Goal: Answer question/provide support: Answer question/provide support

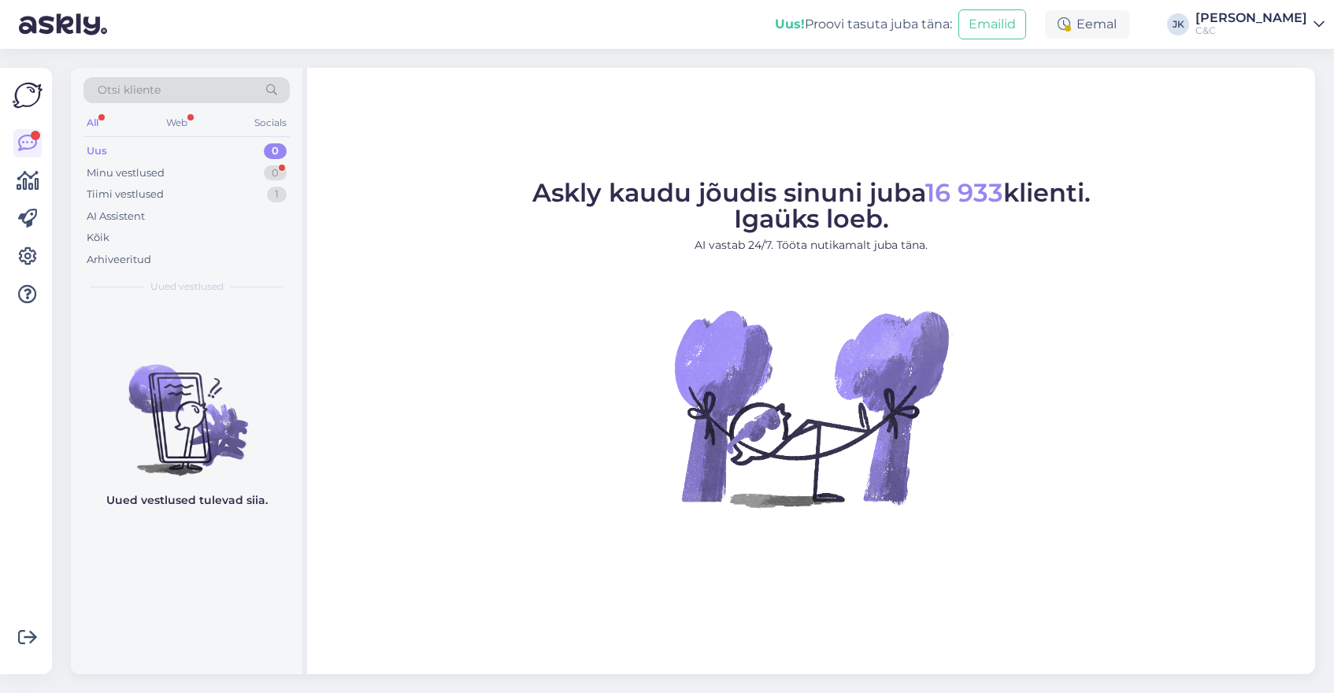
click at [407, 309] on figure "Askly kaudu jõudis sinuni juba 16 933 klienti. Igaüks loeb. AI vastab 24/7. Töö…" at bounding box center [811, 364] width 980 height 369
click at [170, 179] on div "Minu vestlused 0" at bounding box center [186, 173] width 206 height 22
click at [142, 237] on div "Kõik" at bounding box center [186, 238] width 206 height 22
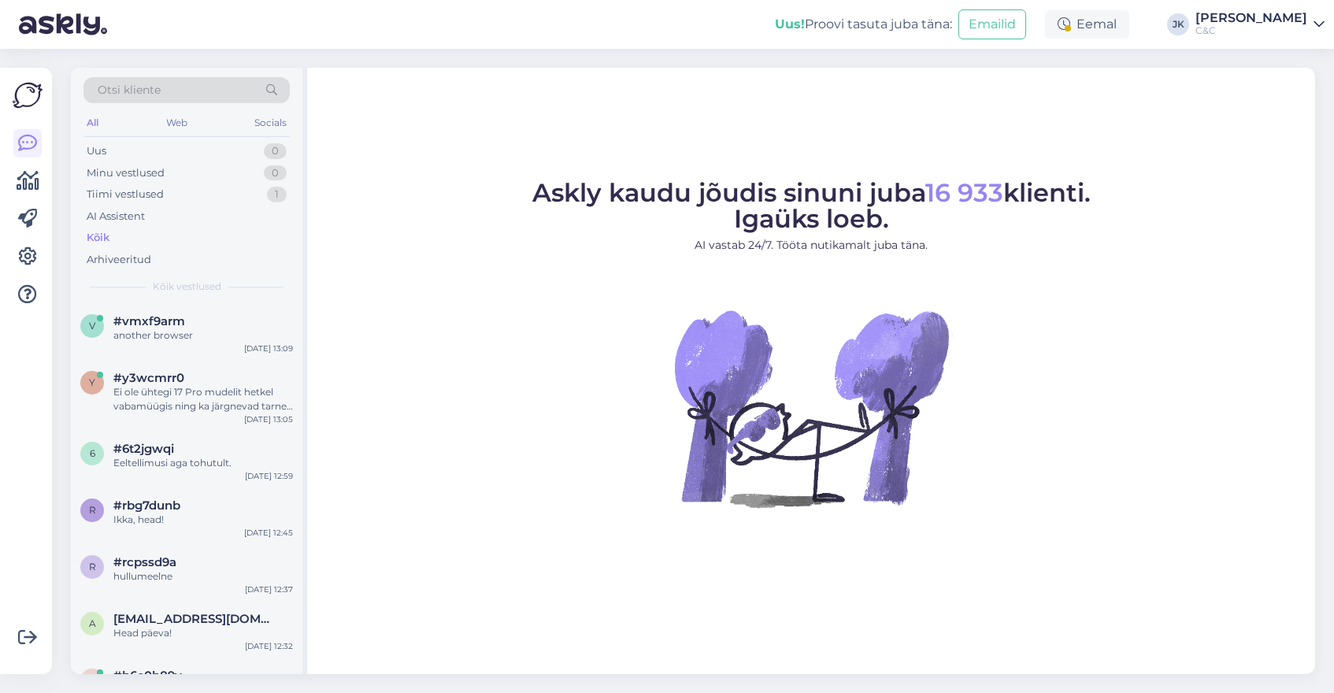
click at [327, 395] on figure "Askly kaudu jõudis sinuni juba 16 933 klienti. Igaüks loeb. AI vastab 24/7. Töö…" at bounding box center [811, 364] width 980 height 369
click at [239, 352] on div "v #vmxf9arm another browser [DATE] 13:09" at bounding box center [187, 331] width 232 height 57
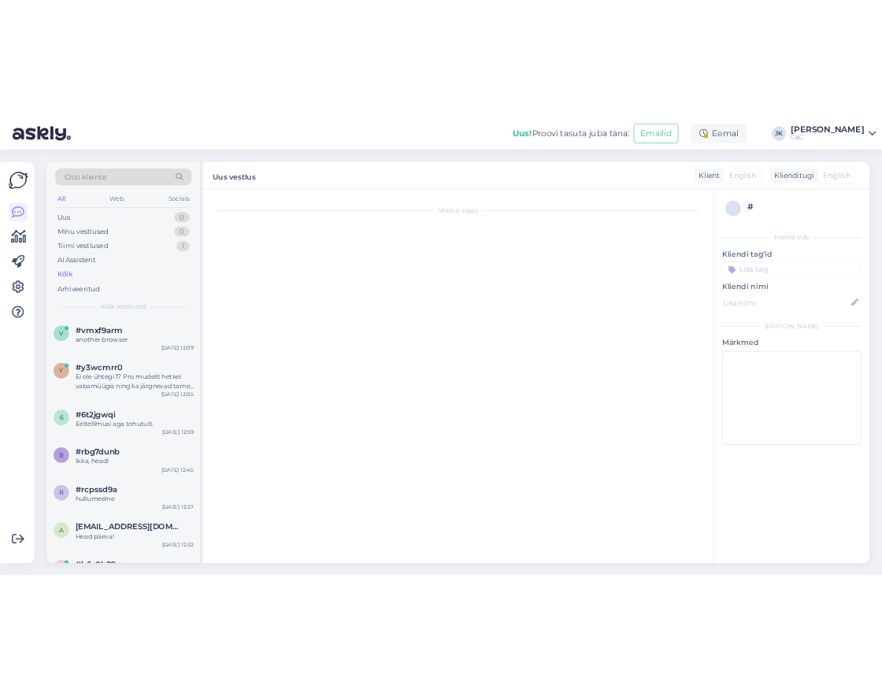
scroll to position [209, 0]
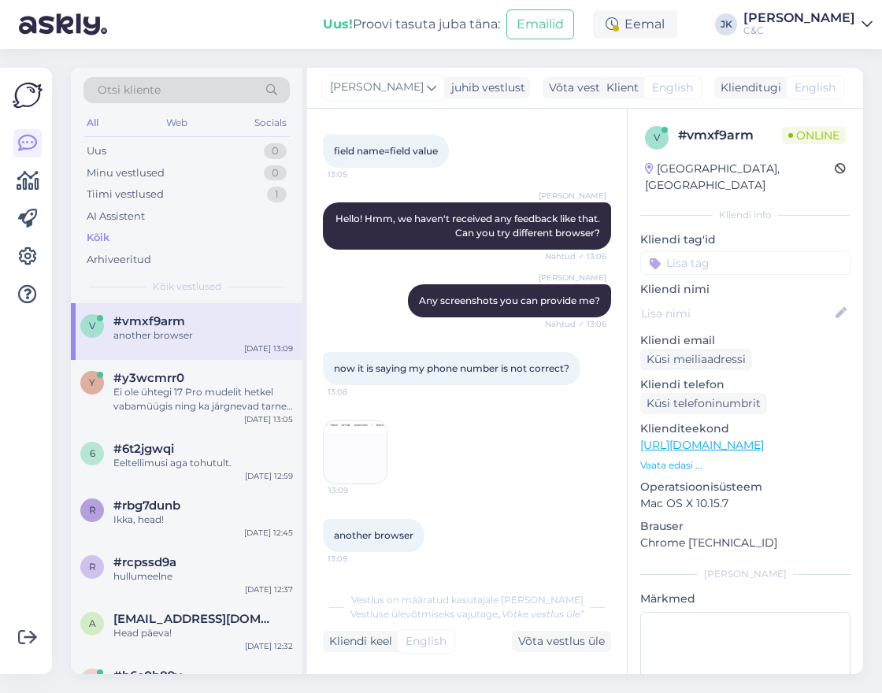
click at [448, 455] on div "13:09" at bounding box center [467, 451] width 288 height 99
click at [410, 454] on div "13:09" at bounding box center [467, 451] width 288 height 99
click at [518, 337] on div "now it is saying my phone number is not correct? 13:08" at bounding box center [467, 369] width 288 height 68
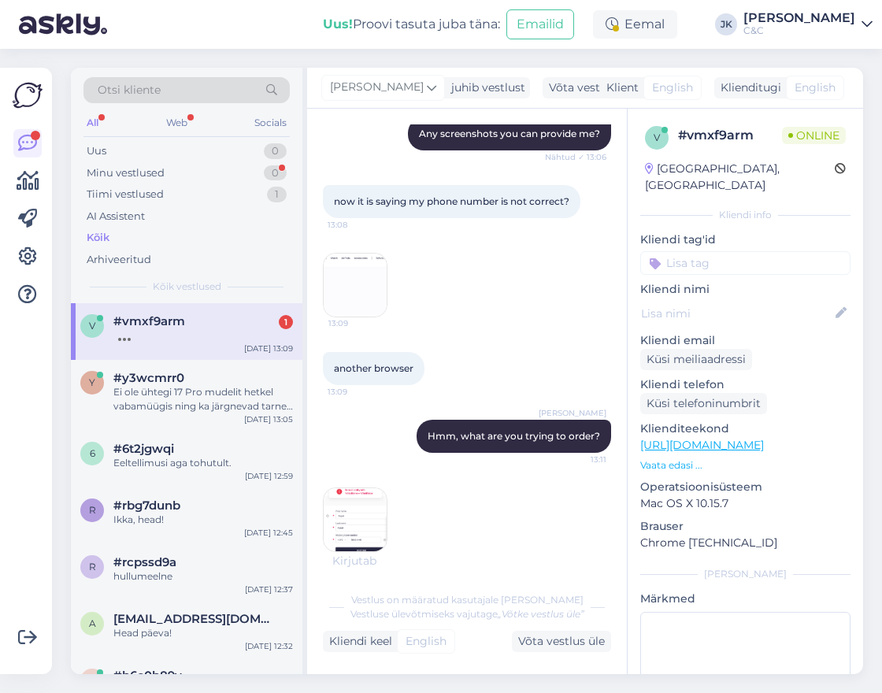
scroll to position [443, 0]
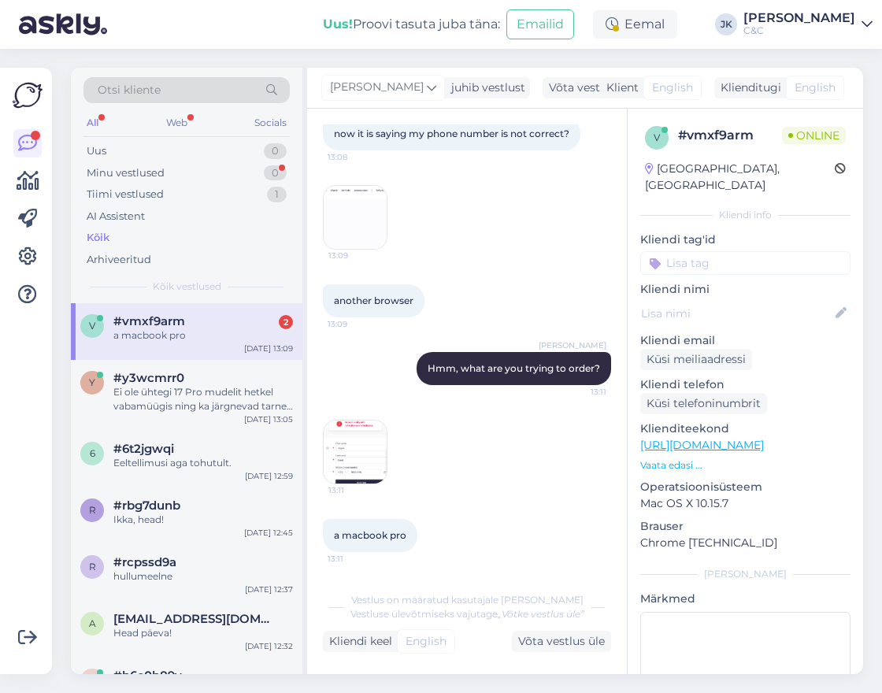
click at [348, 447] on img at bounding box center [355, 452] width 63 height 63
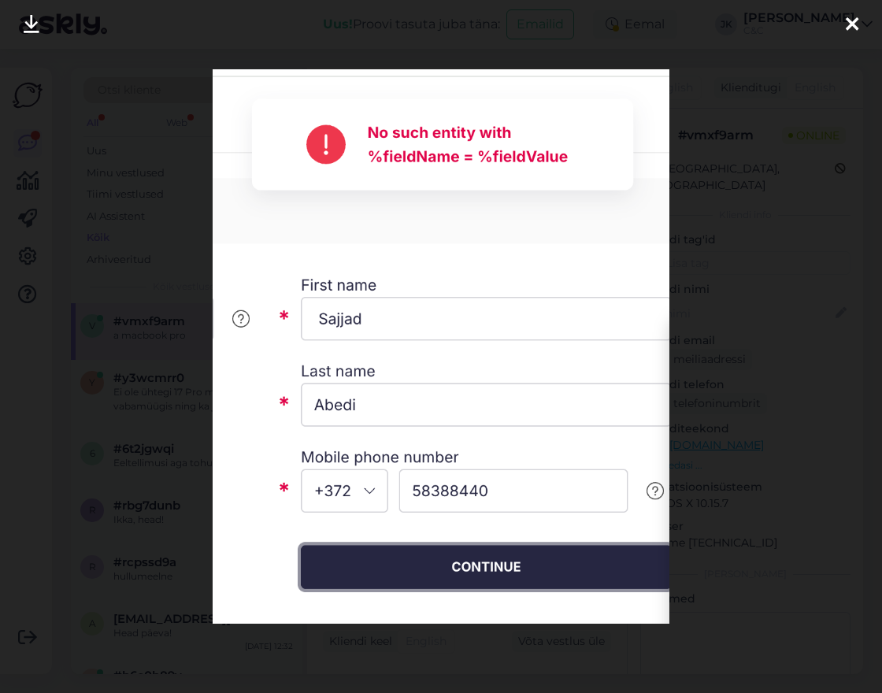
click at [762, 428] on div at bounding box center [441, 346] width 882 height 693
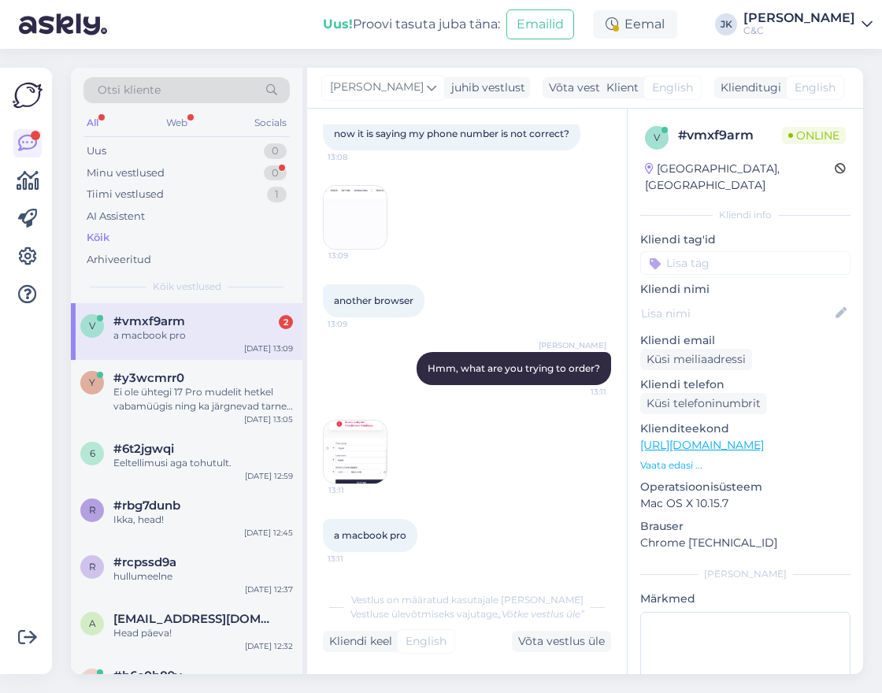
click at [333, 373] on div "[PERSON_NAME], what are you trying to order? 13:11" at bounding box center [467, 369] width 288 height 68
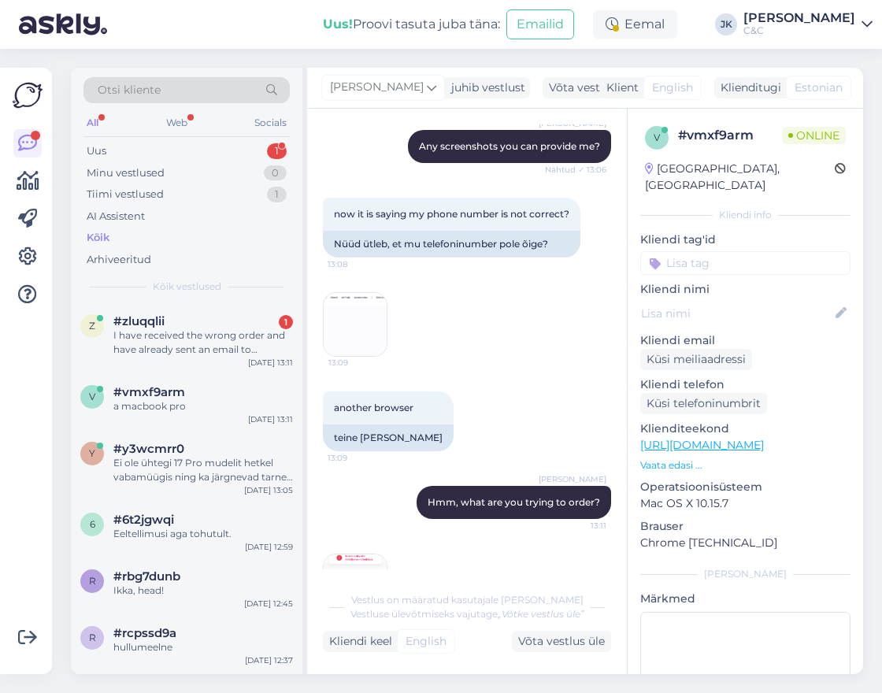
scroll to position [784, 0]
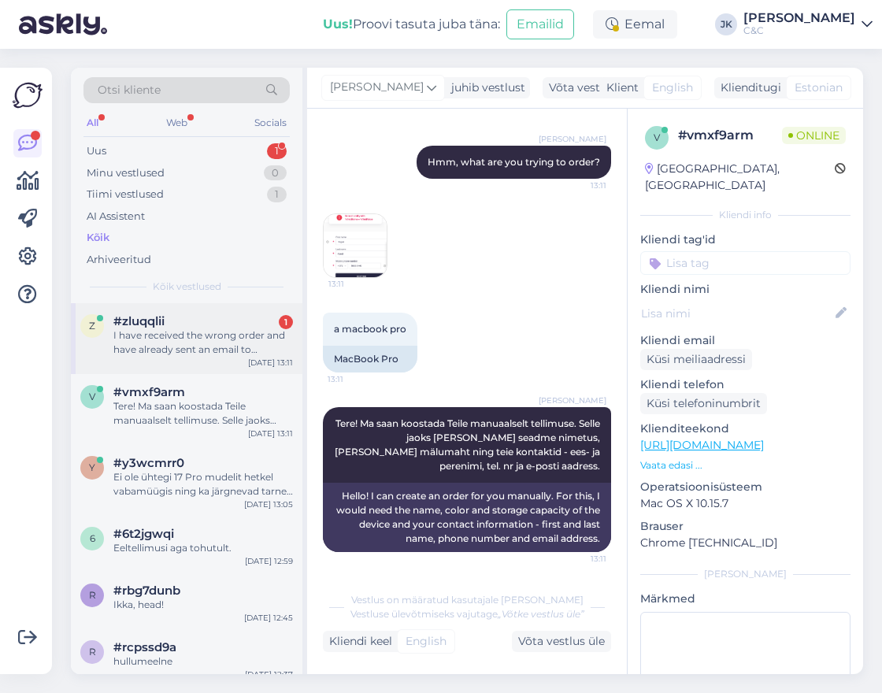
click at [163, 329] on div "I have received the wrong order and have already sent an email to [EMAIL_ADDRES…" at bounding box center [203, 342] width 180 height 28
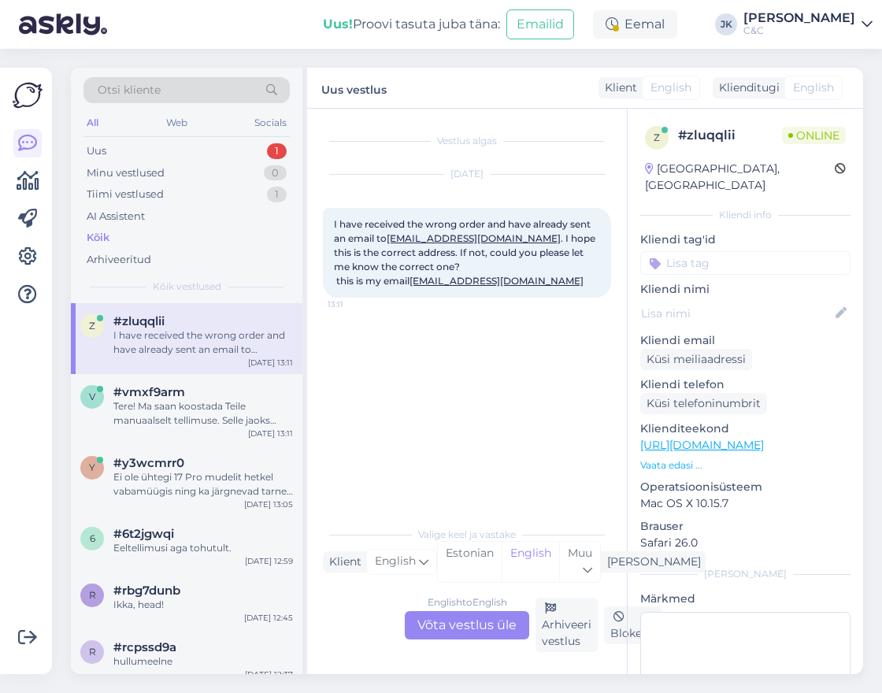
click at [451, 323] on div "Vestlus algas [DATE] I have received the wrong order and have already sent an e…" at bounding box center [474, 314] width 302 height 380
click at [353, 225] on span "I have received the wrong order and have already sent an email to [EMAIL_ADDRES…" at bounding box center [466, 252] width 264 height 69
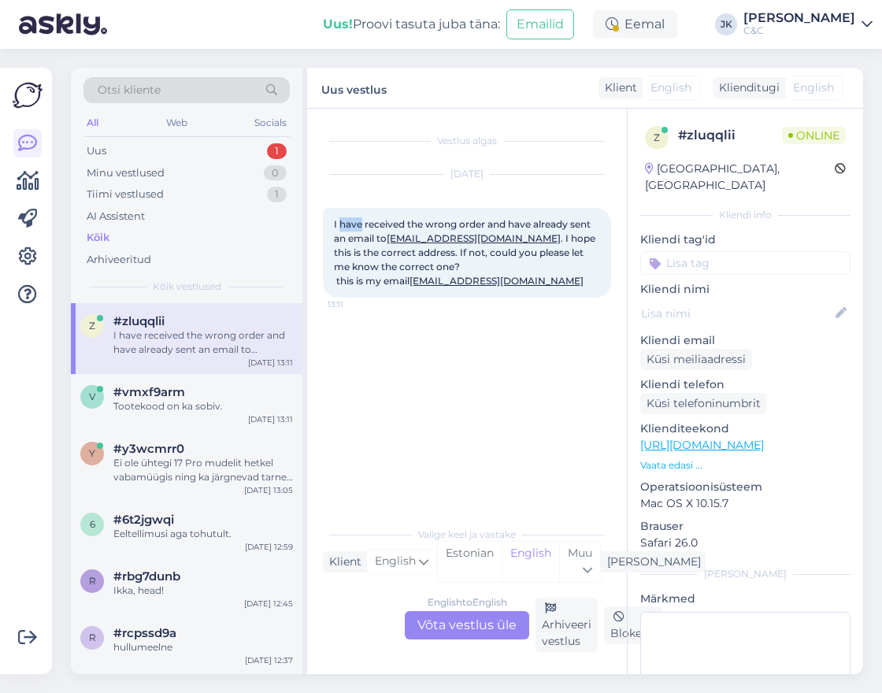
click at [353, 225] on span "I have received the wrong order and have already sent an email to [EMAIL_ADDRES…" at bounding box center [466, 252] width 264 height 69
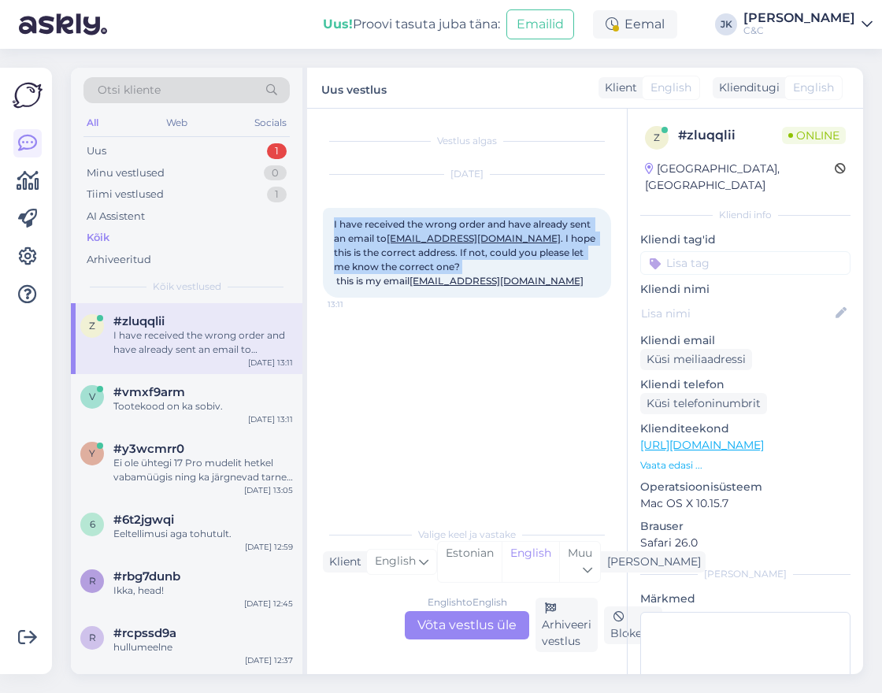
click at [353, 225] on span "I have received the wrong order and have already sent an email to [EMAIL_ADDRES…" at bounding box center [466, 252] width 264 height 69
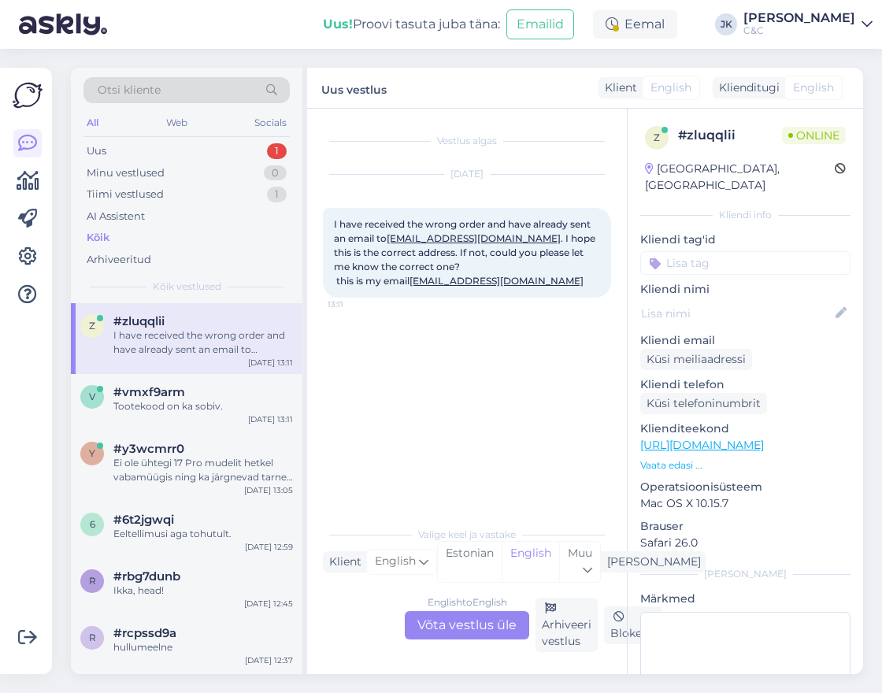
click at [447, 432] on div "Vestlus algas [DATE] I have received the wrong order and have already sent an e…" at bounding box center [474, 314] width 302 height 380
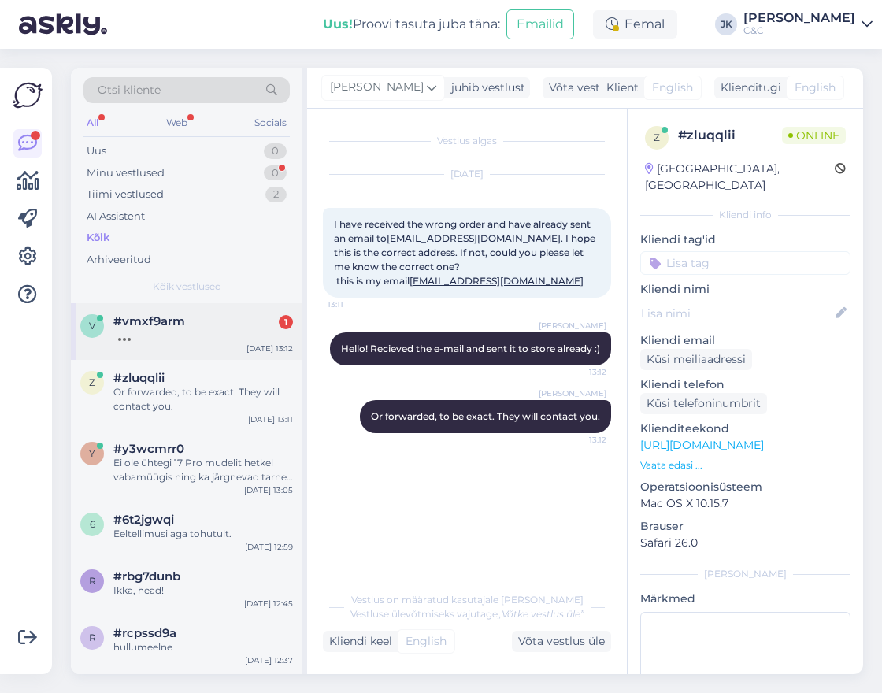
click at [152, 325] on span "#vmxf9arm" at bounding box center [149, 321] width 72 height 14
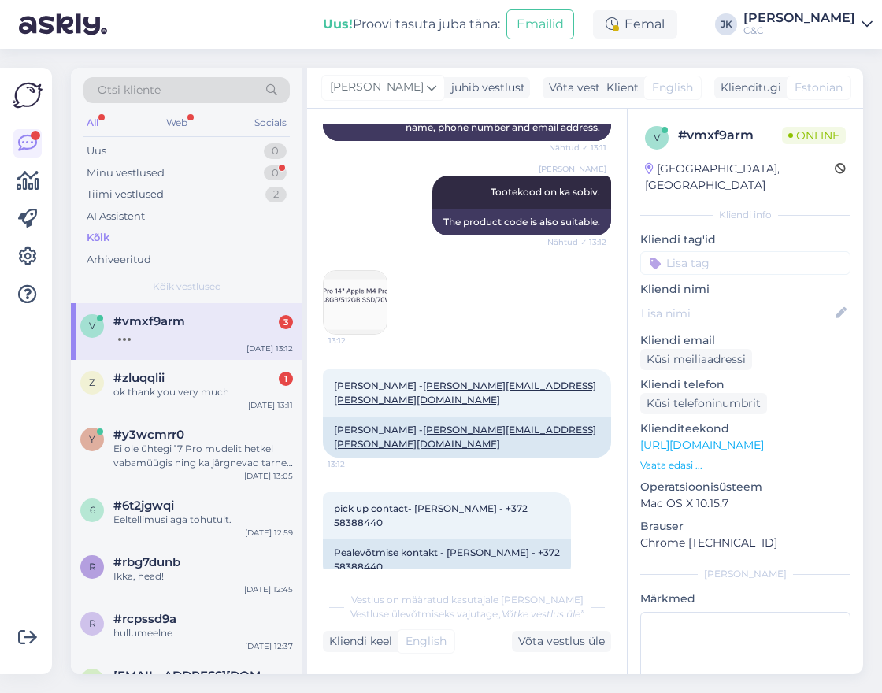
scroll to position [1318, 0]
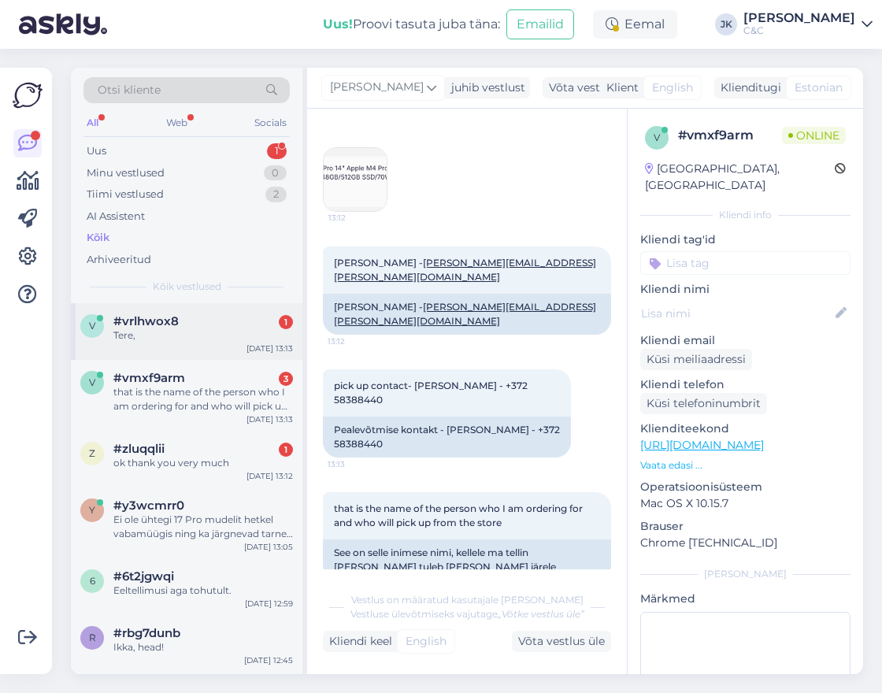
click at [191, 342] on div "v #vrlhwox8 1 Tere, [DATE] 13:13" at bounding box center [187, 331] width 232 height 57
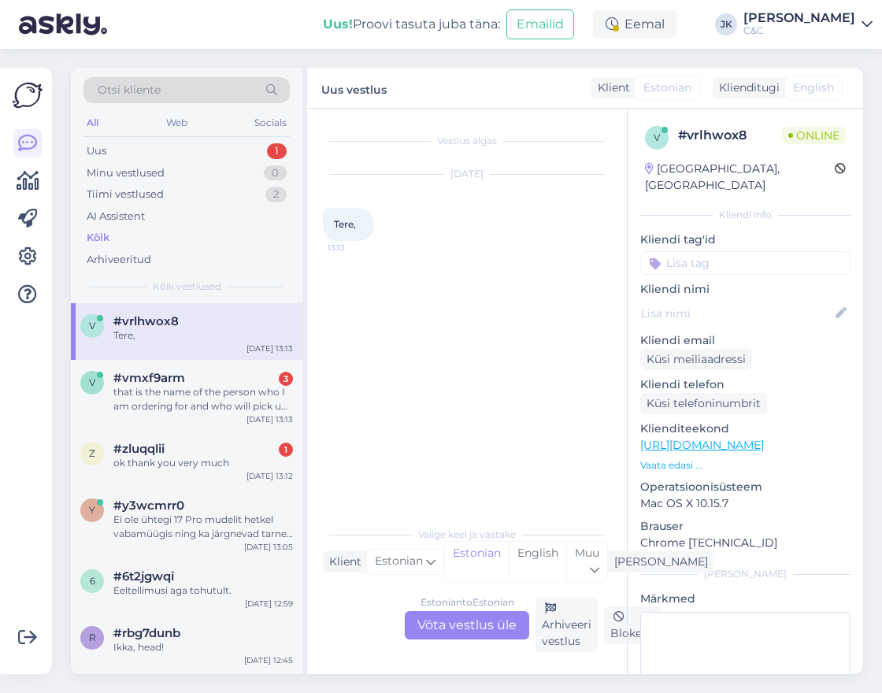
click at [441, 621] on div "Estonian to Estonian Võta vestlus üle" at bounding box center [467, 625] width 124 height 28
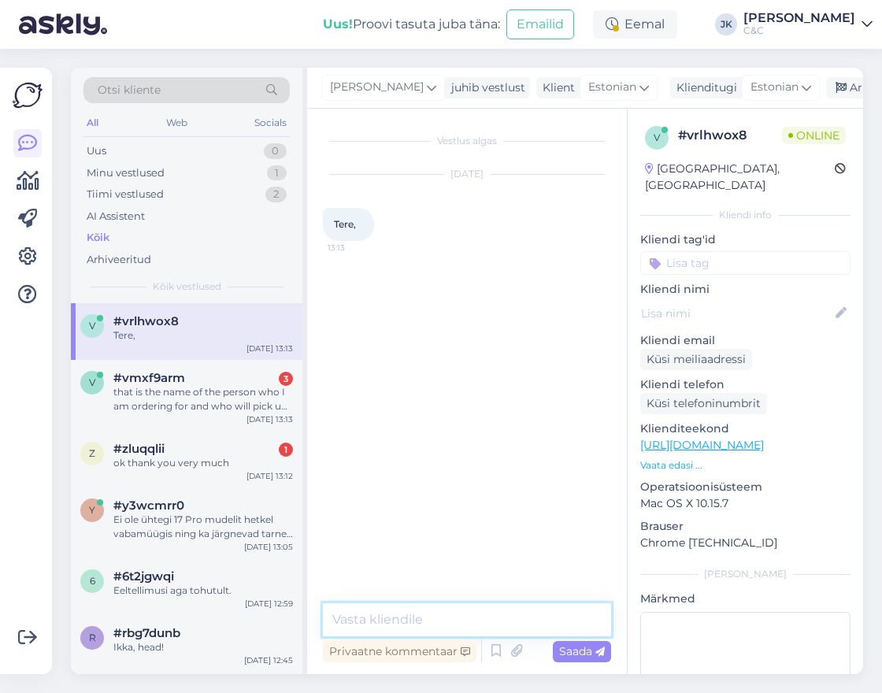
click at [419, 621] on textarea at bounding box center [467, 619] width 288 height 33
type textarea "Tervist!"
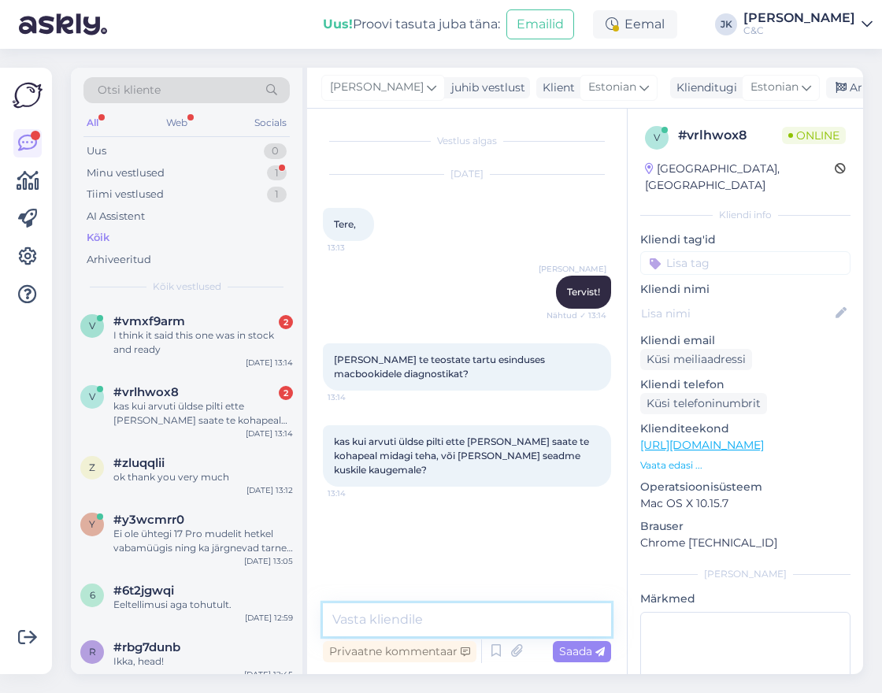
click at [397, 625] on textarea at bounding box center [467, 619] width 288 height 33
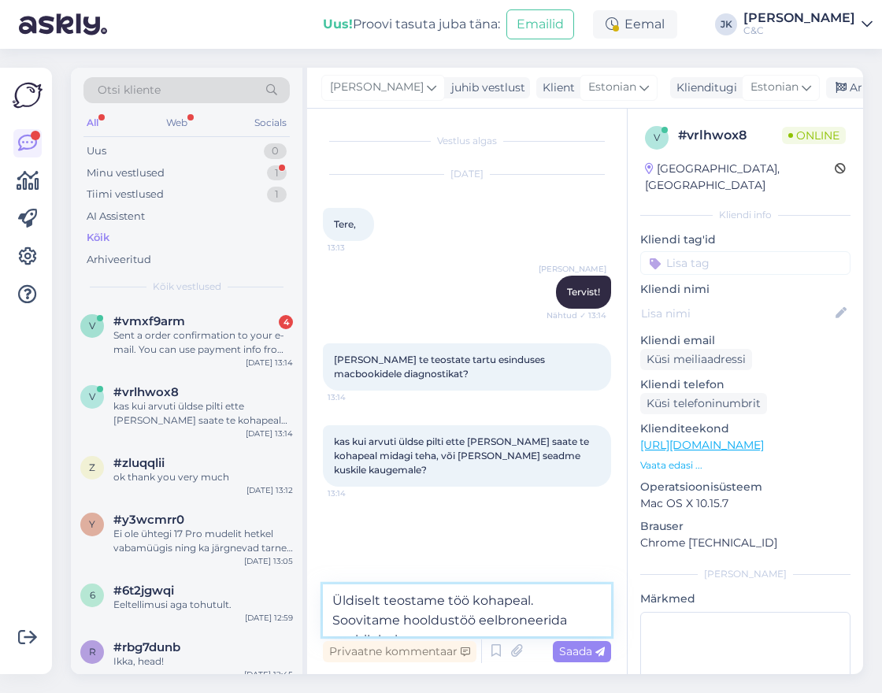
paste textarea "[URL][DOMAIN_NAME]"
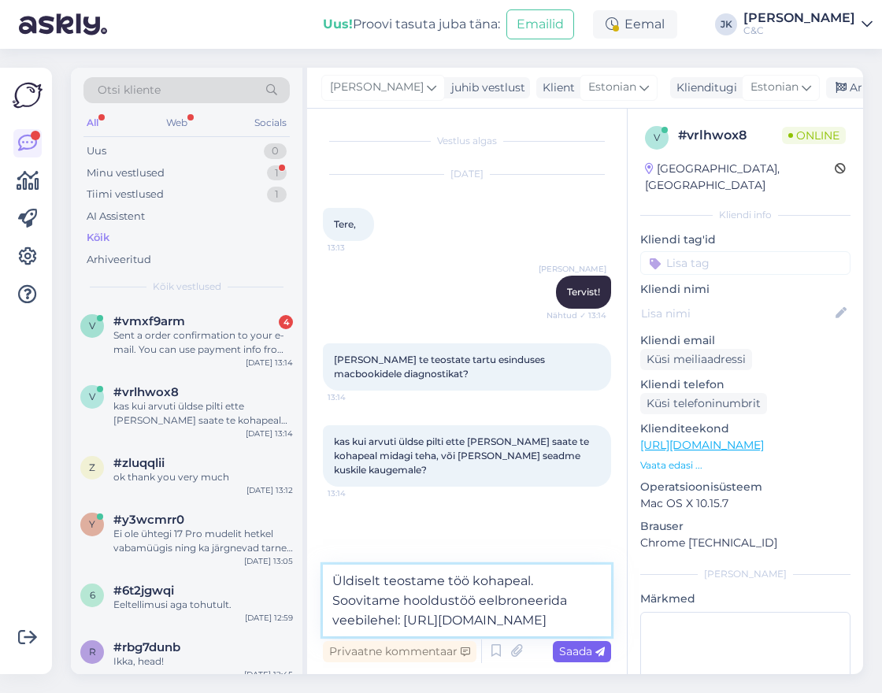
type textarea "Üldiselt teostame töö kohapeal. Soovitame hooldustöö eelbroneerida veebilehel: …"
click at [589, 659] on div "Saada" at bounding box center [582, 651] width 58 height 21
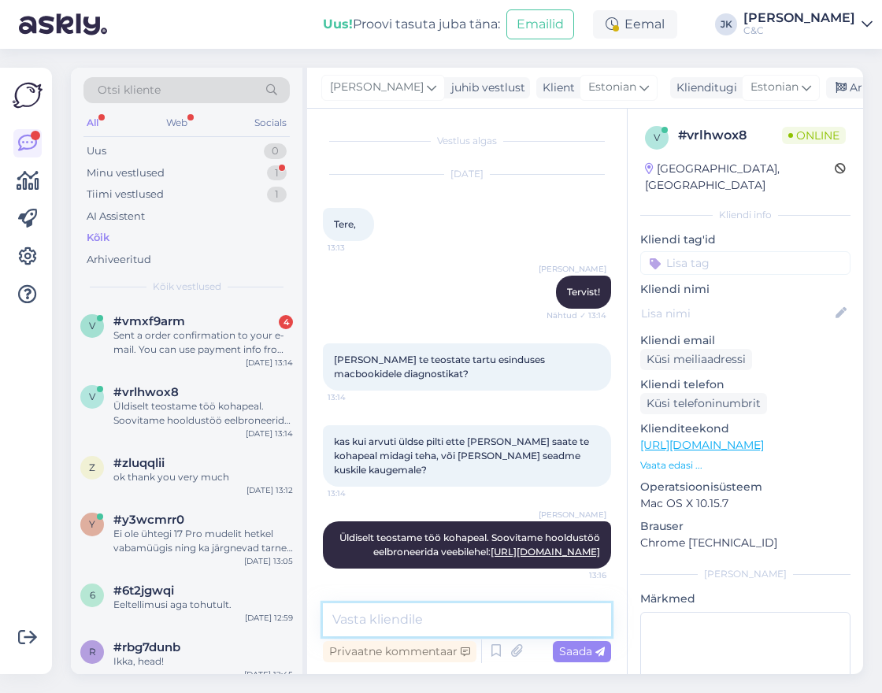
click at [430, 624] on textarea at bounding box center [467, 619] width 288 height 33
click at [514, 577] on div "Vestlus algas [DATE] Tere, 13:13 [PERSON_NAME] Tervist! Nähtud ✓ 13:14 Kuidas t…" at bounding box center [474, 356] width 302 height 465
click at [484, 623] on textarea at bounding box center [467, 619] width 288 height 33
click at [516, 592] on div "Vestlus algas [DATE] Tere, 13:13 [PERSON_NAME] Tervist! Nähtud ✓ 13:14 Kuidas t…" at bounding box center [467, 392] width 320 height 566
click at [252, 330] on div "Sent a order confirmation to your e-mail. You can use payment info from that .p…" at bounding box center [203, 342] width 180 height 28
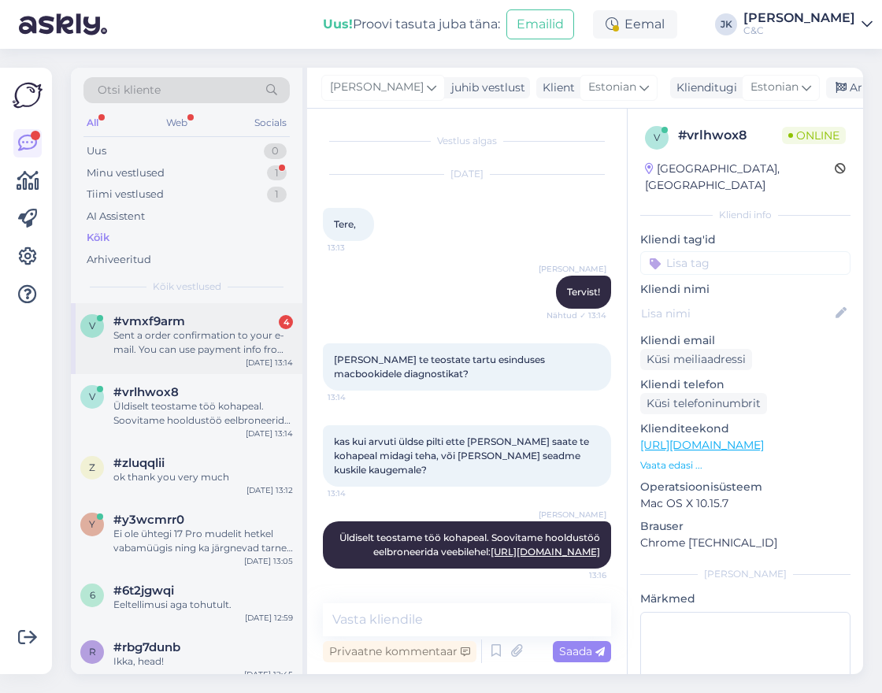
scroll to position [1763, 0]
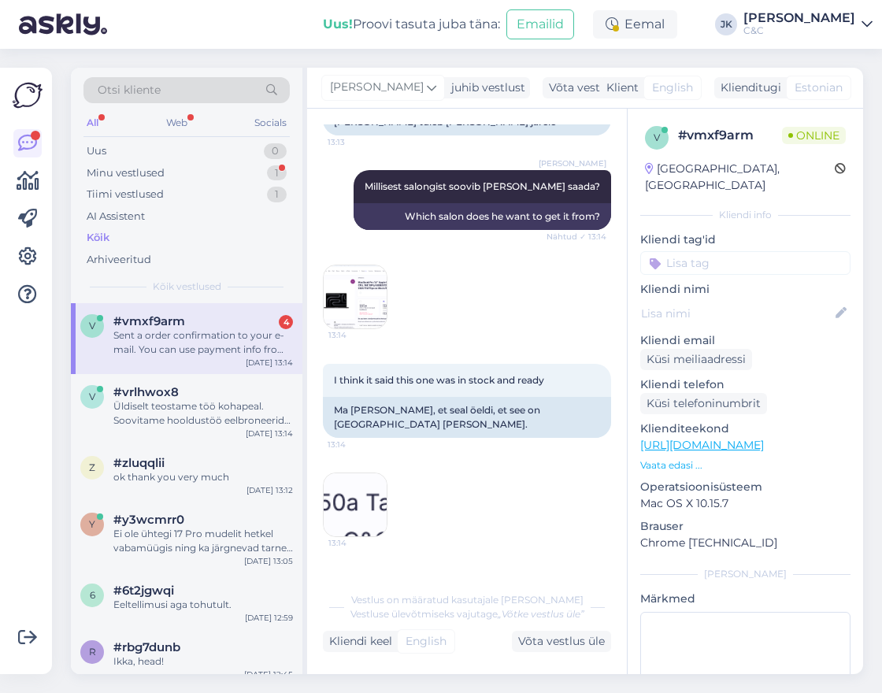
click at [436, 455] on div "13:14" at bounding box center [467, 504] width 288 height 99
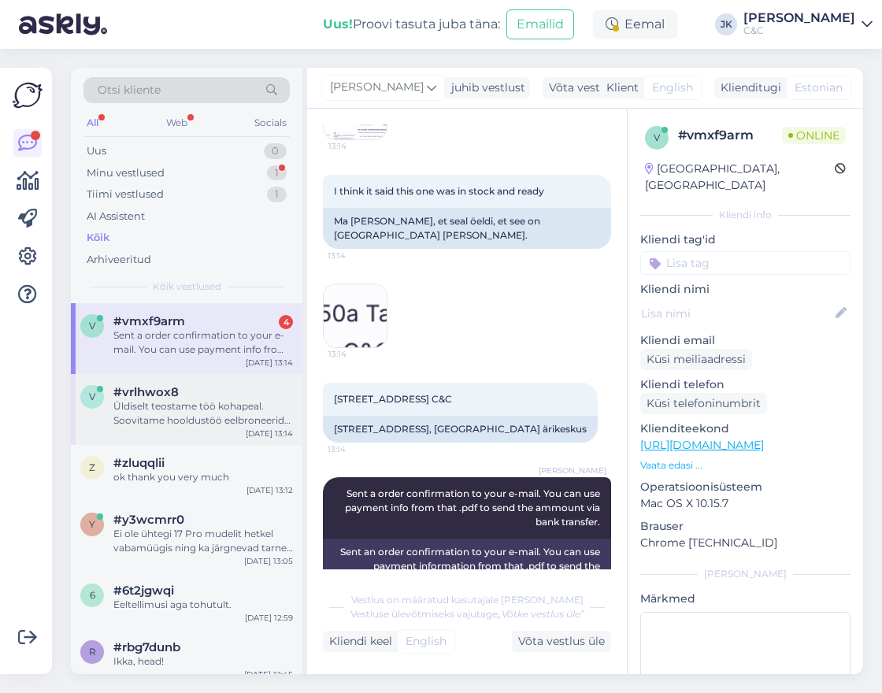
scroll to position [1951, 0]
click at [197, 422] on div "Üldiselt teostame töö kohapeal. Soovitame hooldustöö eelbroneerida veebilehel: …" at bounding box center [203, 413] width 180 height 28
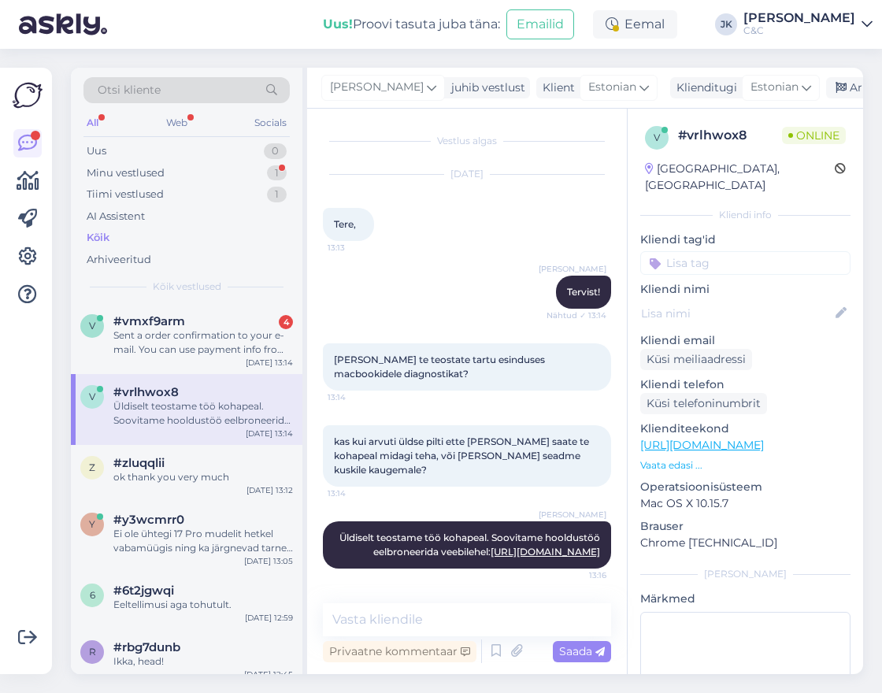
scroll to position [0, 0]
click at [710, 567] on div "[PERSON_NAME]" at bounding box center [745, 574] width 210 height 14
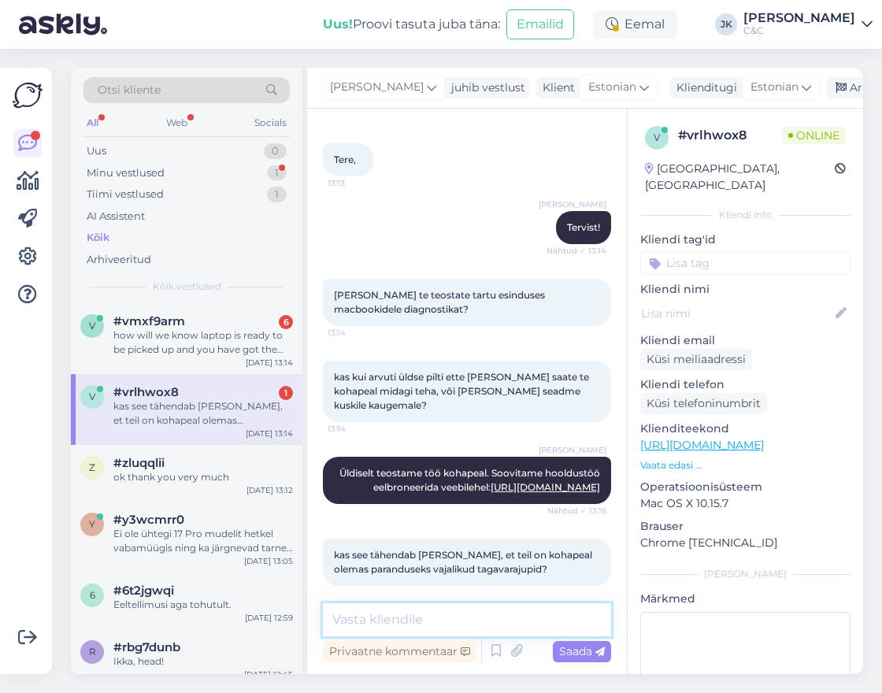
click at [394, 606] on textarea at bounding box center [467, 619] width 288 height 33
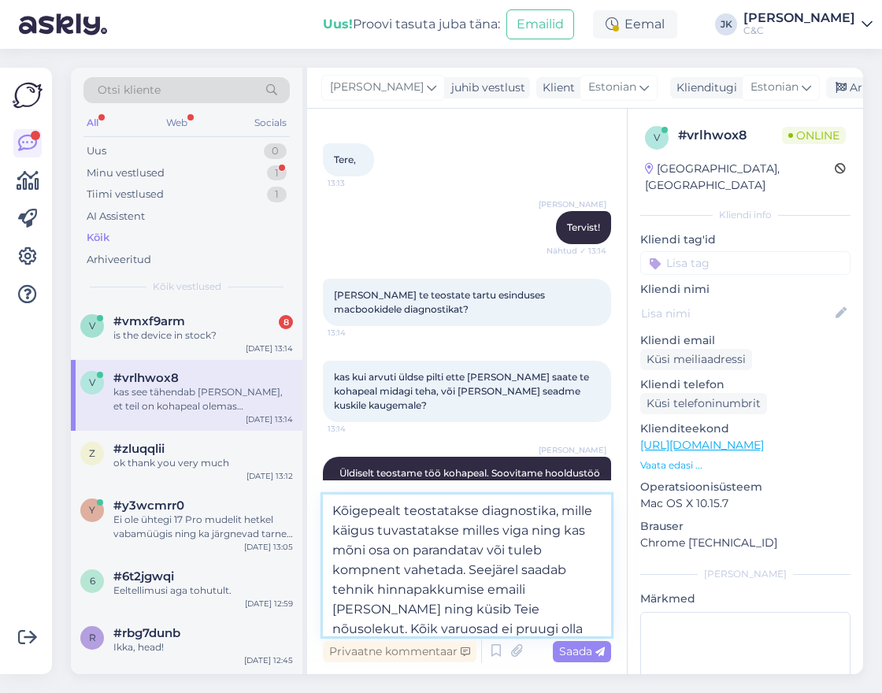
type textarea "Kõigepealt teostatakse diagnostika, mille käigus tuvastatakse milles viga ning …"
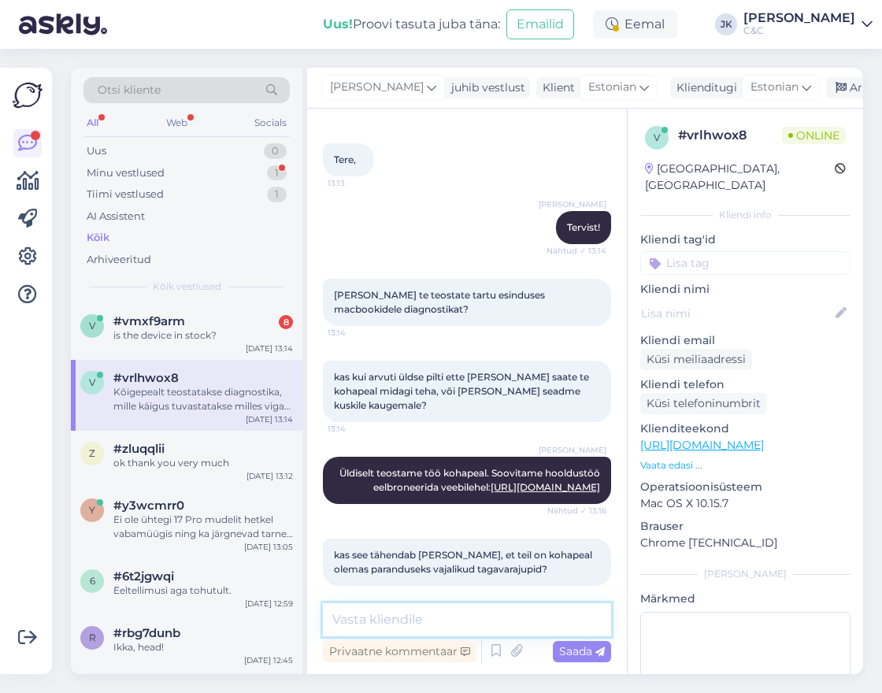
scroll to position [203, 0]
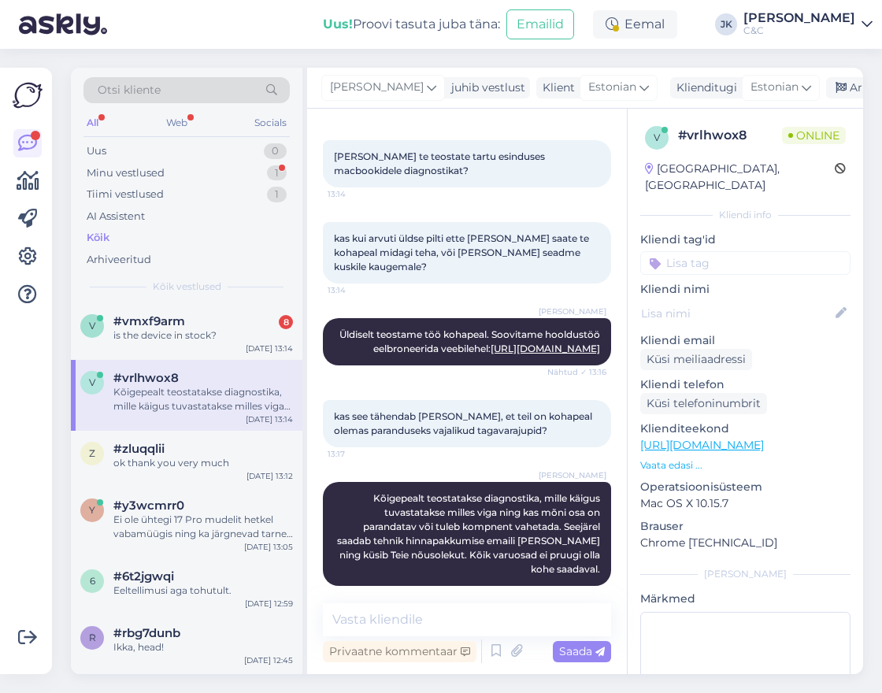
click at [407, 577] on div "[PERSON_NAME] Kõigepealt teostatakse diagnostika, mille käigus tuvastatakse mil…" at bounding box center [467, 534] width 288 height 139
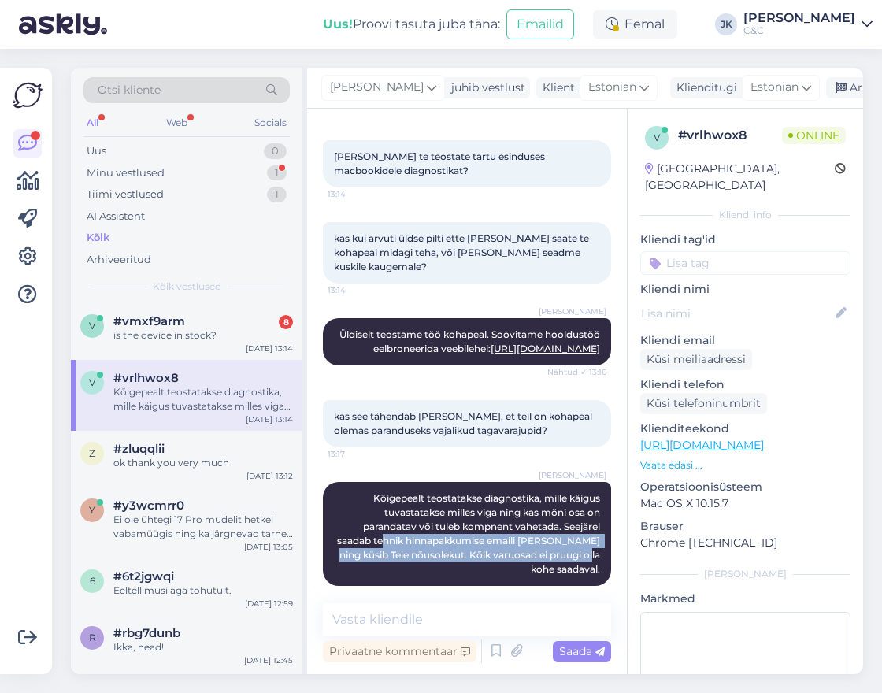
drag, startPoint x: 380, startPoint y: 532, endPoint x: 505, endPoint y: 547, distance: 125.3
click at [505, 547] on div "[PERSON_NAME] Kõigepealt teostatakse diagnostika, mille käigus tuvastatakse mil…" at bounding box center [467, 534] width 288 height 104
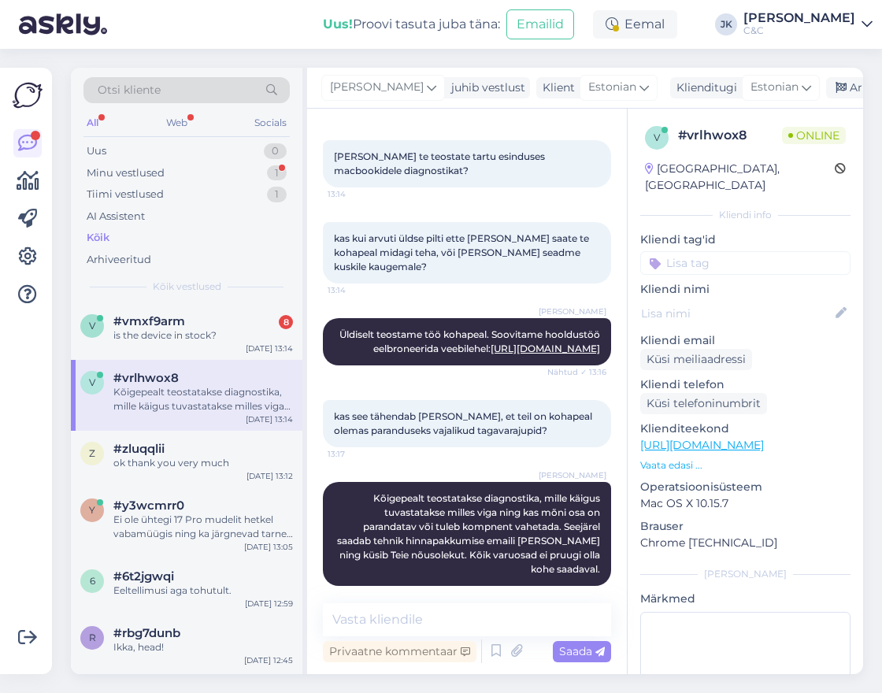
click at [476, 591] on div "Vestlus algas [DATE] Tere, 13:13 [PERSON_NAME] Tervist! Nähtud ✓ 13:14 Kuidas t…" at bounding box center [467, 392] width 320 height 566
click at [451, 635] on textarea at bounding box center [467, 619] width 288 height 33
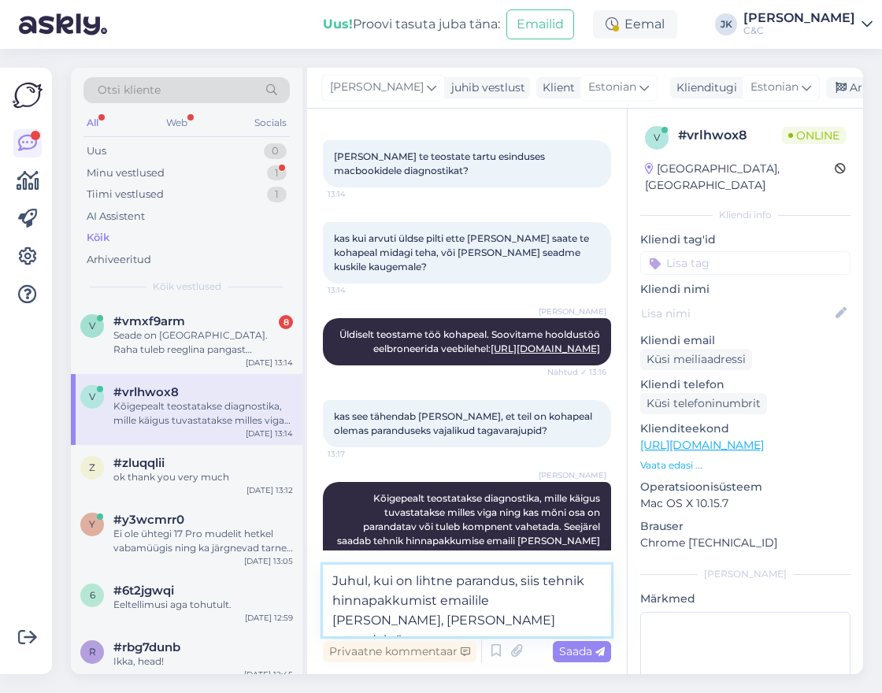
type textarea "Juhul, kui on lihtne parandus, siis tehnik hinnapakkumist emailile [PERSON_NAME…"
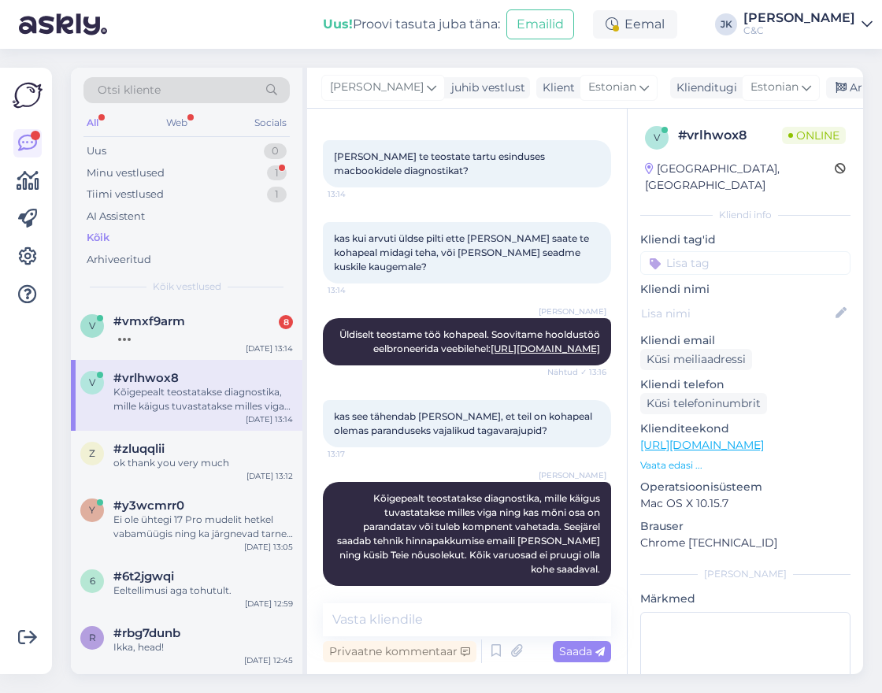
click at [402, 465] on div "[PERSON_NAME] Kõigepealt teostatakse diagnostika, mille käigus tuvastatakse mil…" at bounding box center [467, 534] width 288 height 139
click at [161, 328] on div "thank you" at bounding box center [203, 335] width 180 height 14
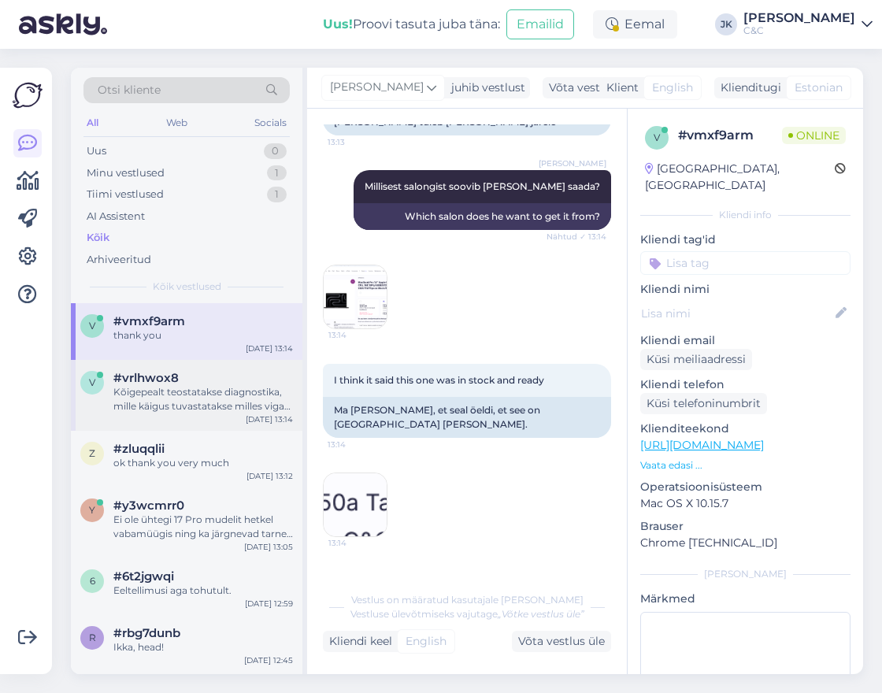
click at [160, 392] on div "Kõigepealt teostatakse diagnostika, mille käigus tuvastatakse milles viga ning …" at bounding box center [203, 399] width 180 height 28
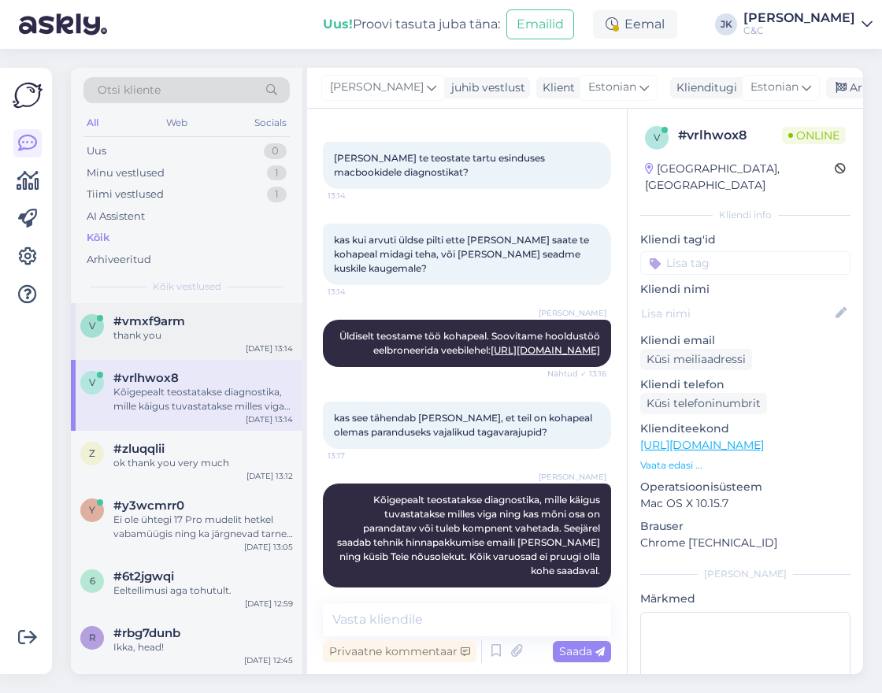
click at [194, 320] on div "#vmxf9arm" at bounding box center [203, 321] width 180 height 14
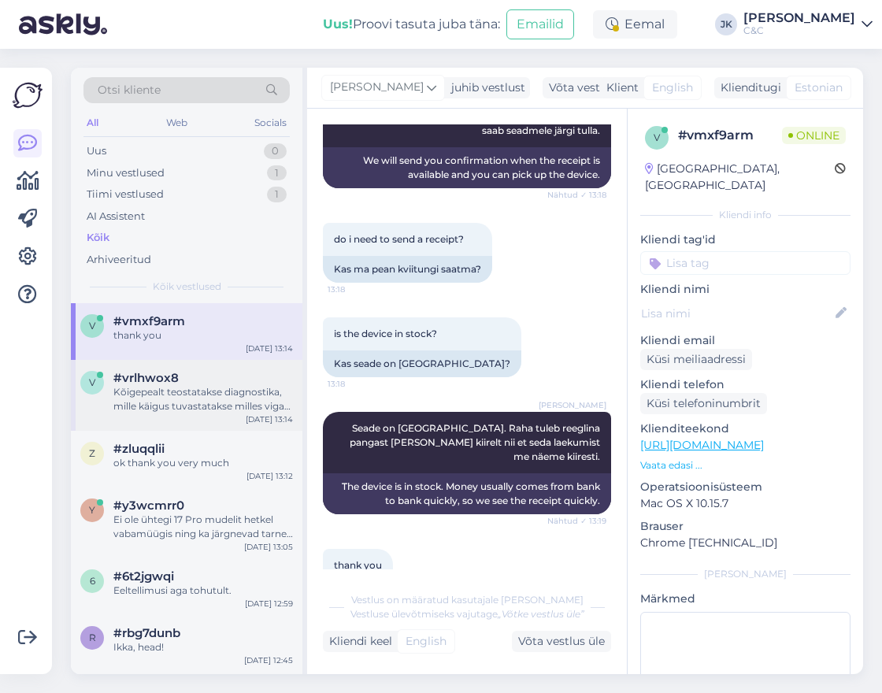
click at [178, 392] on div "Kõigepealt teostatakse diagnostika, mille käigus tuvastatakse milles viga ning …" at bounding box center [203, 399] width 180 height 28
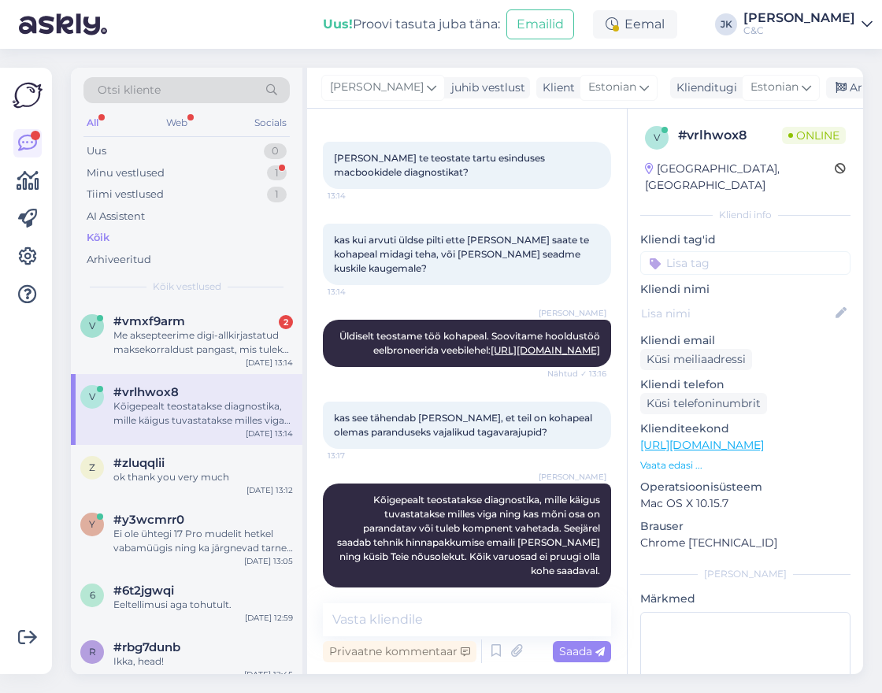
scroll to position [285, 0]
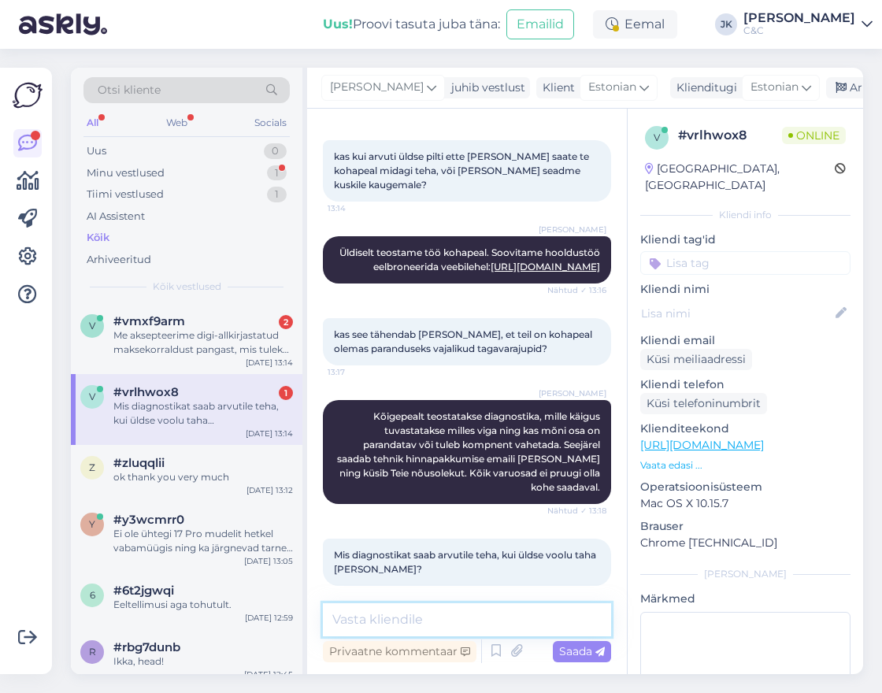
click at [394, 611] on textarea at bounding box center [467, 619] width 288 height 33
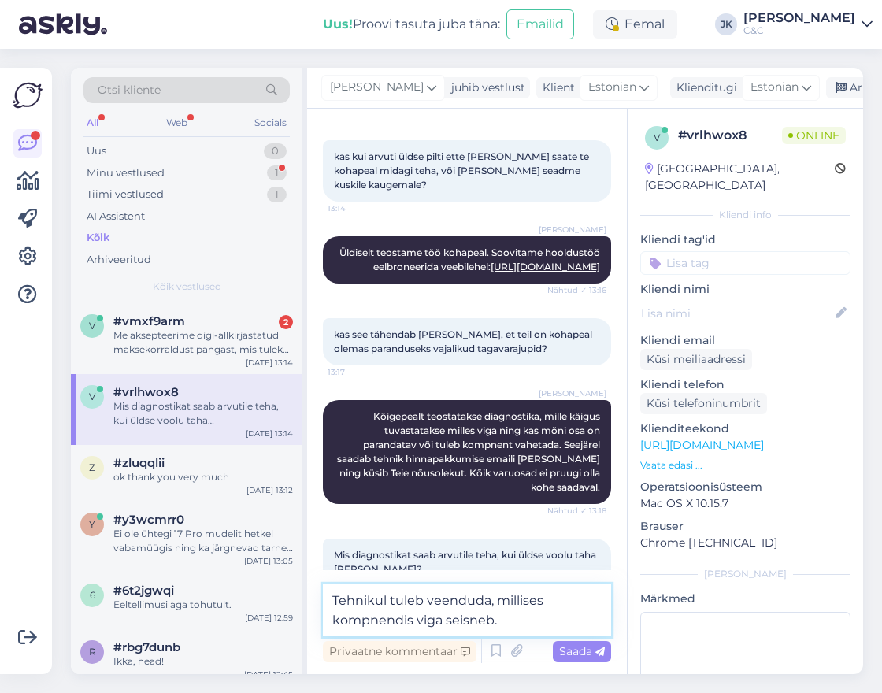
click at [369, 621] on textarea "Tehnikul tuleb veenduda, millises kompnendis viga seisneb." at bounding box center [467, 610] width 288 height 52
type textarea "Tehnikul tuleb veenduda, millises komponendis viga seisneb."
click at [588, 654] on span "Saada" at bounding box center [582, 651] width 46 height 14
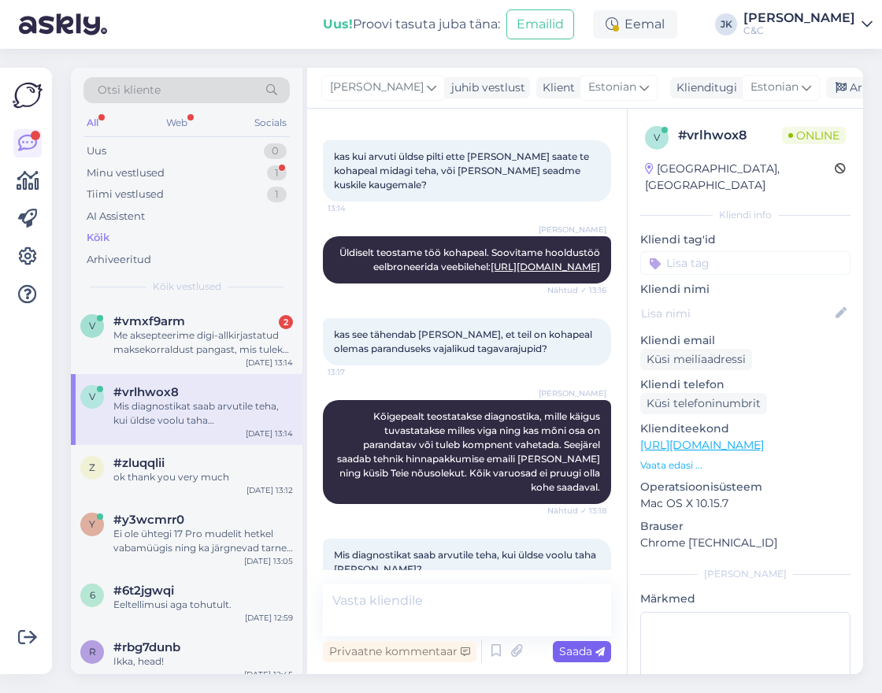
scroll to position [367, 0]
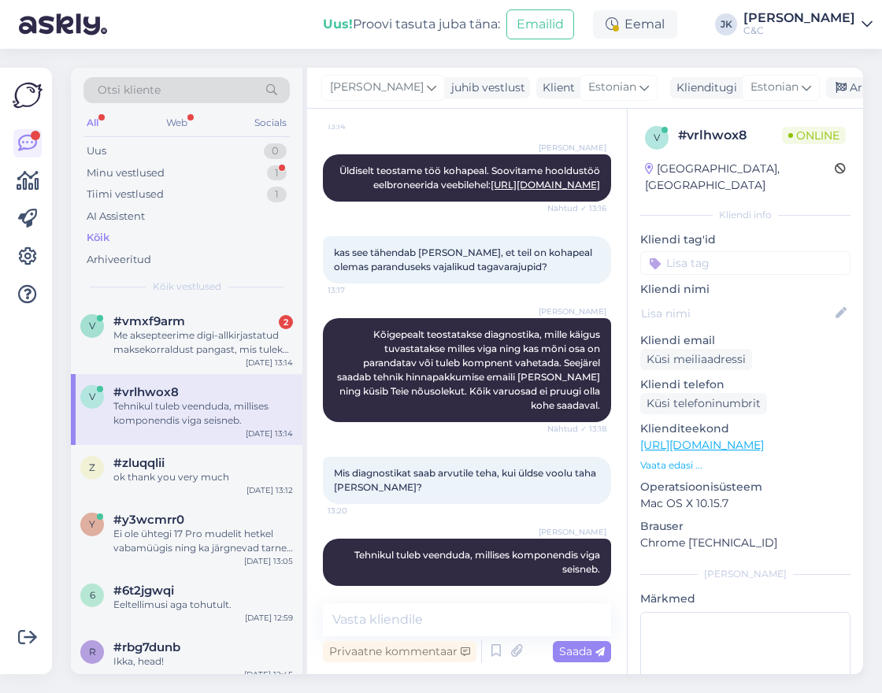
click at [571, 587] on span "13:20" at bounding box center [576, 593] width 59 height 12
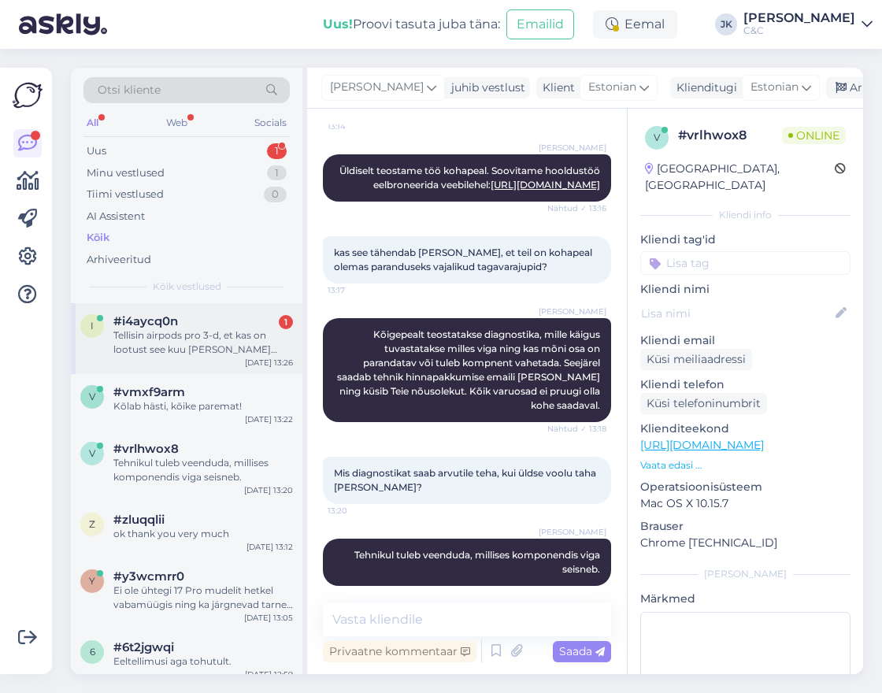
click at [229, 336] on div "Tellisin airpods pro 3-d, et kas on lootust see kuu [PERSON_NAME] [PERSON_NAME]?" at bounding box center [203, 342] width 180 height 28
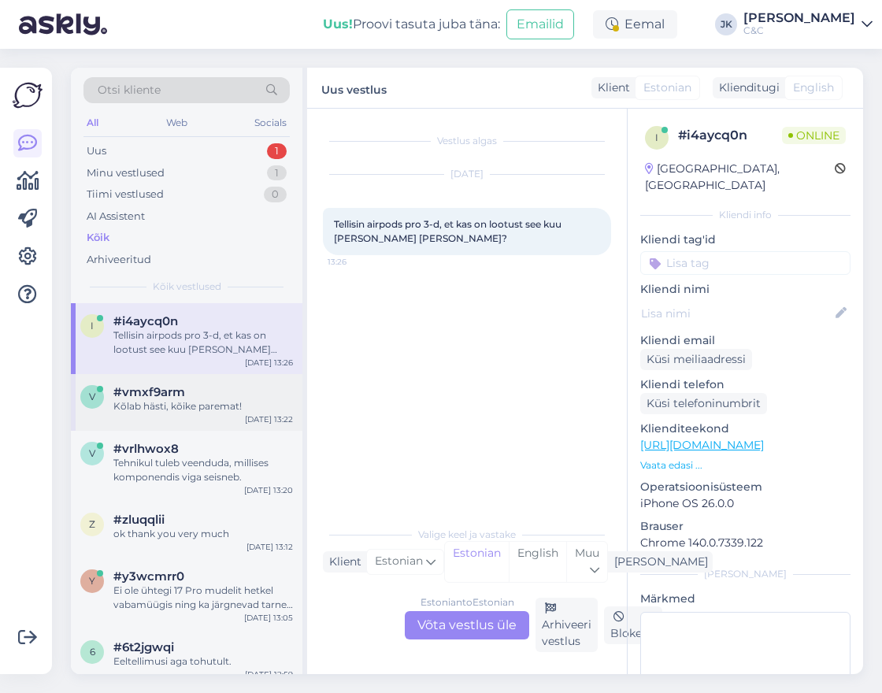
click at [193, 399] on div "Kõlab hästi, kõike paremat!" at bounding box center [203, 406] width 180 height 14
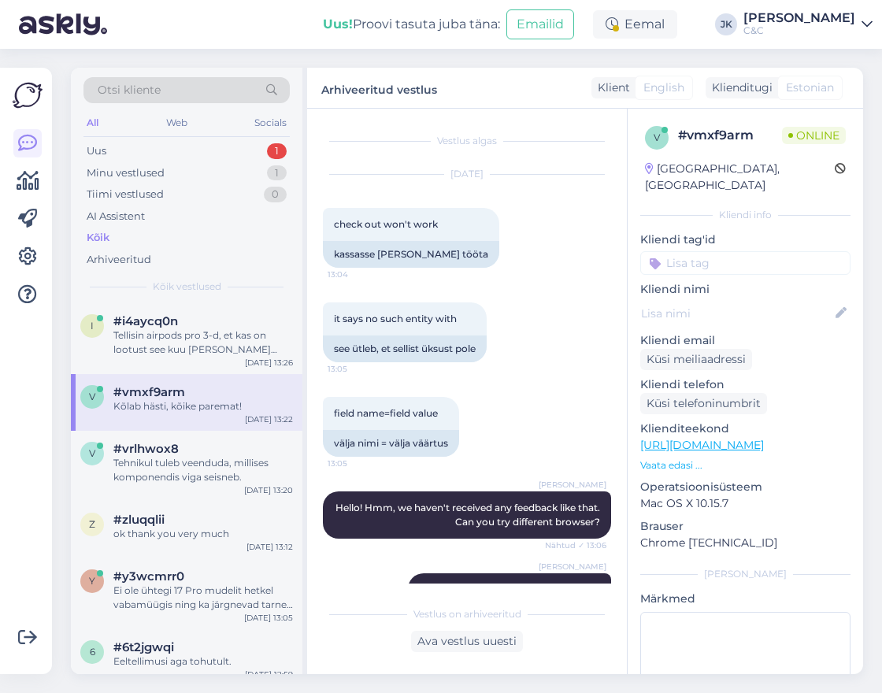
scroll to position [3199, 0]
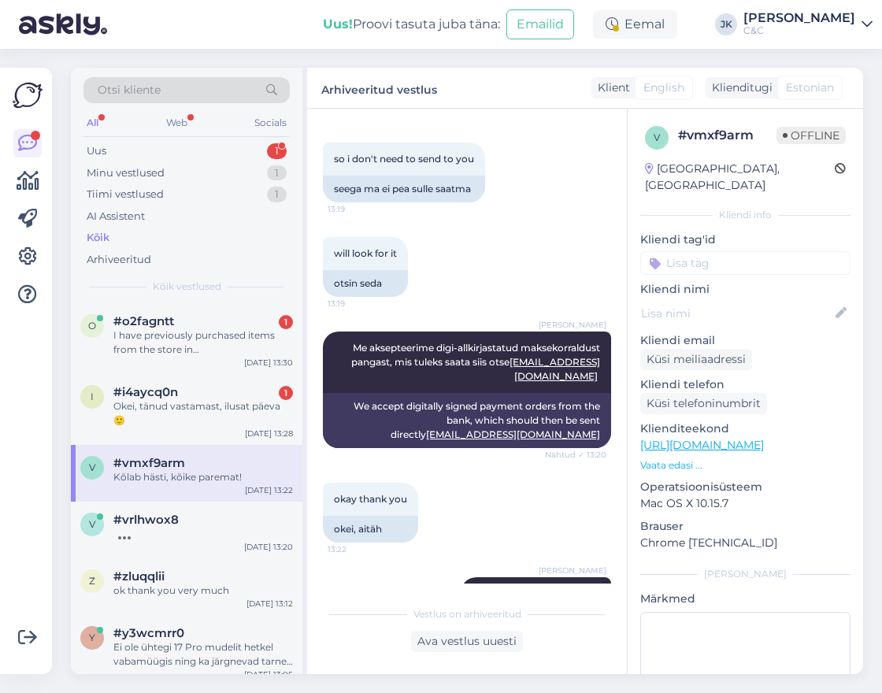
click at [358, 571] on div "[PERSON_NAME] hästi, kõike paremat! 13:22 Sounds good, all the best!" at bounding box center [467, 607] width 288 height 95
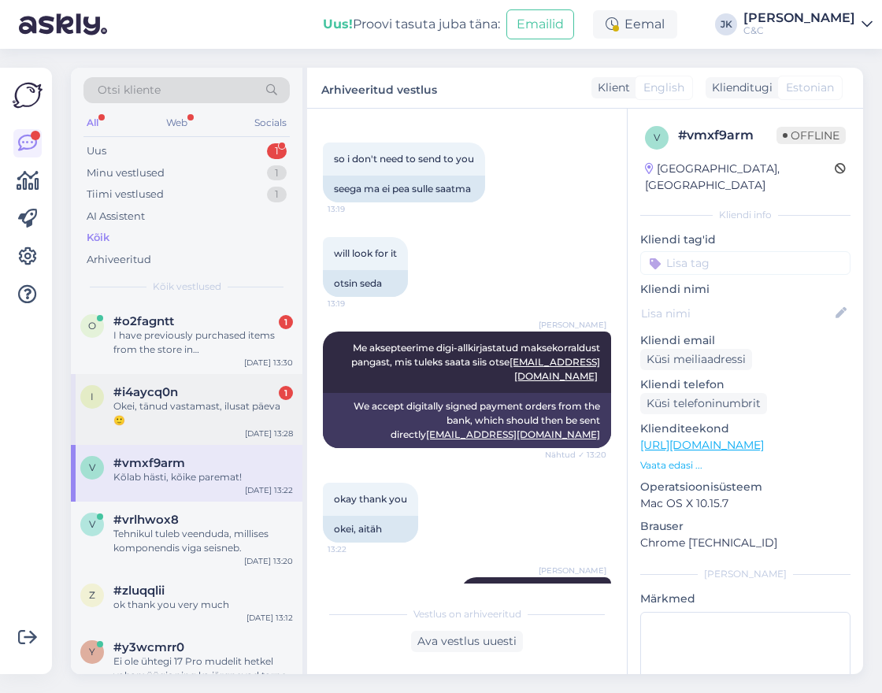
click at [230, 417] on div "Okei, tänud vastamast, ilusat päeva 🙂" at bounding box center [203, 413] width 180 height 28
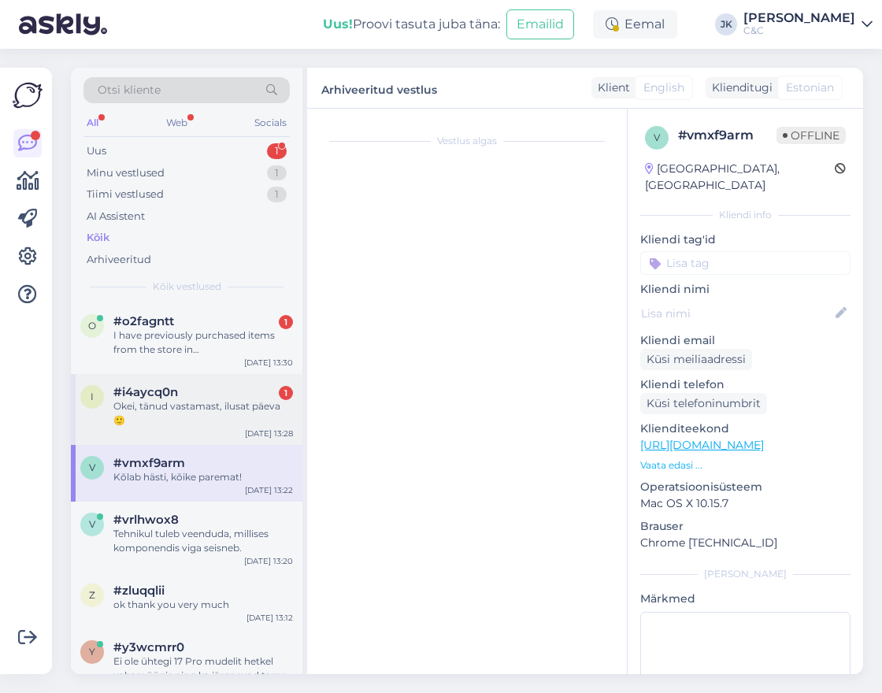
scroll to position [0, 0]
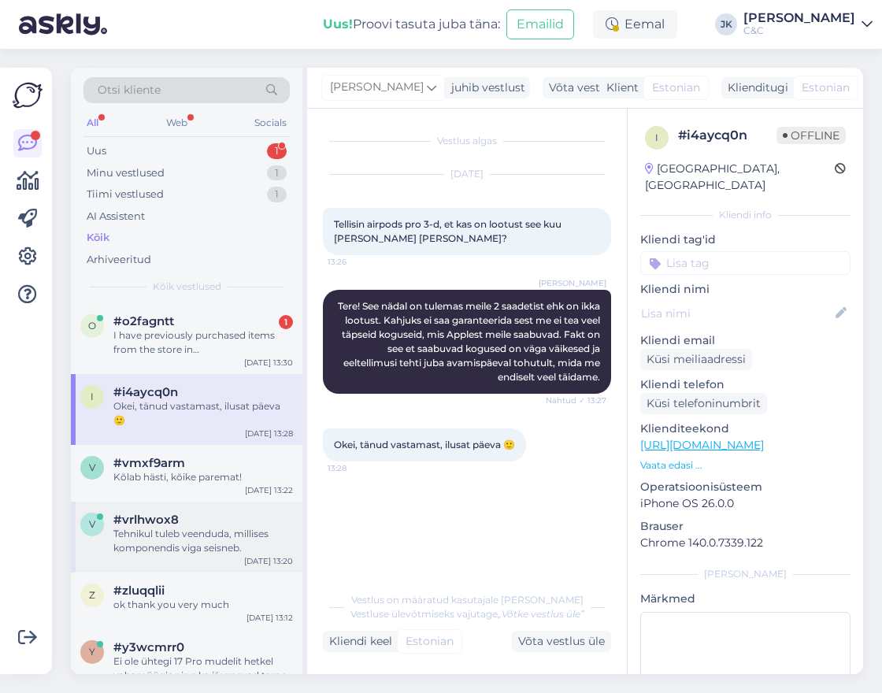
click at [204, 540] on div "Tehnikul tuleb veenduda, millises komponendis viga seisneb." at bounding box center [203, 541] width 180 height 28
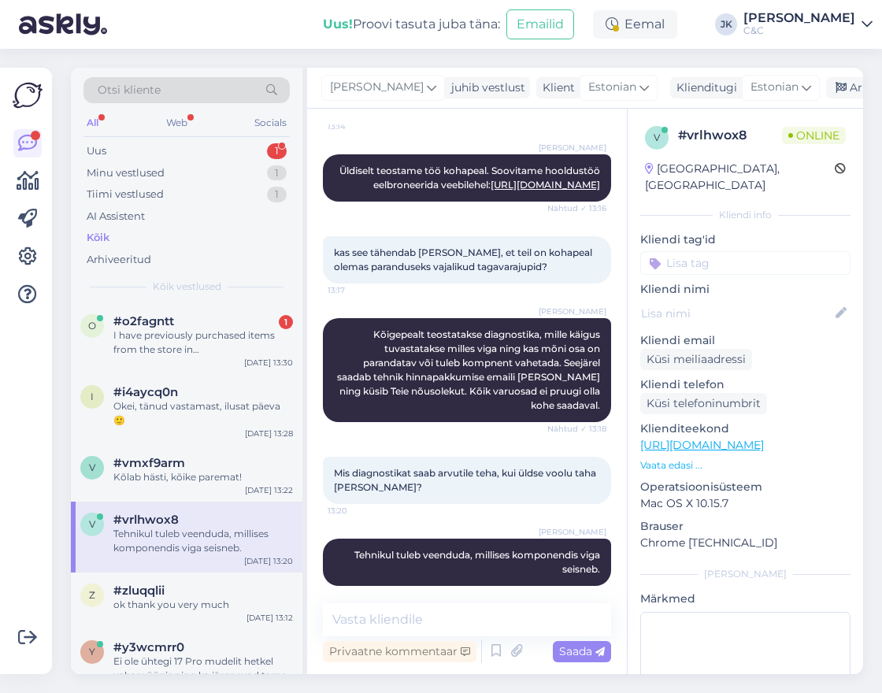
click at [469, 581] on div "[PERSON_NAME] Tehnikul tuleb veenduda, millises komponendis viga seisneb. Nähtu…" at bounding box center [467, 562] width 288 height 82
click at [584, 587] on span "Nähtud ✓ 13:20" at bounding box center [575, 593] width 61 height 12
click at [616, 377] on div "Vestlus algas [DATE] Tere, 13:13 [PERSON_NAME] Tervist! Nähtud ✓ 13:14 Kuidas t…" at bounding box center [474, 356] width 302 height 465
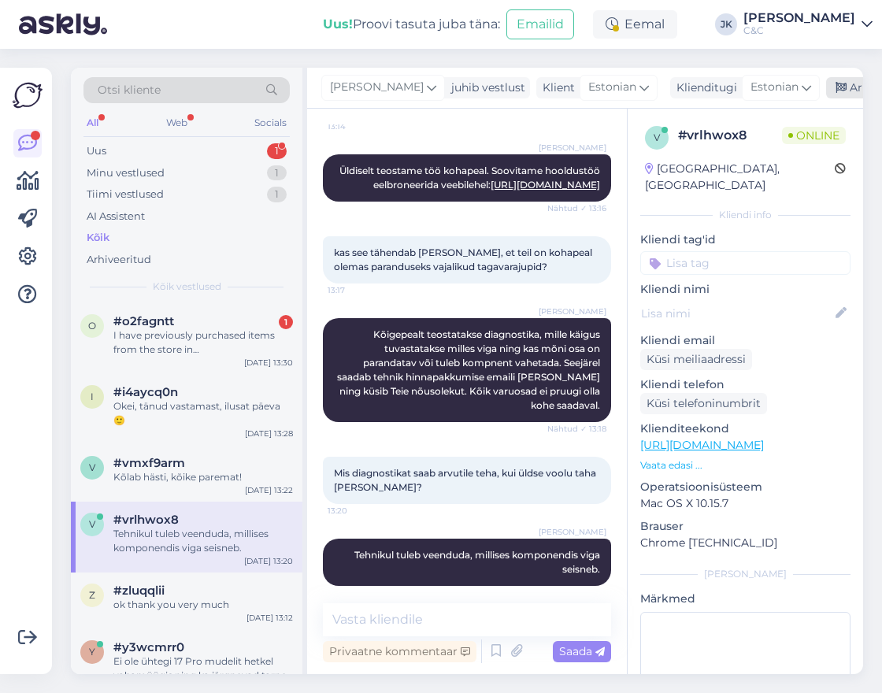
click at [826, 87] on div "Arhiveeri vestlus" at bounding box center [886, 87] width 121 height 21
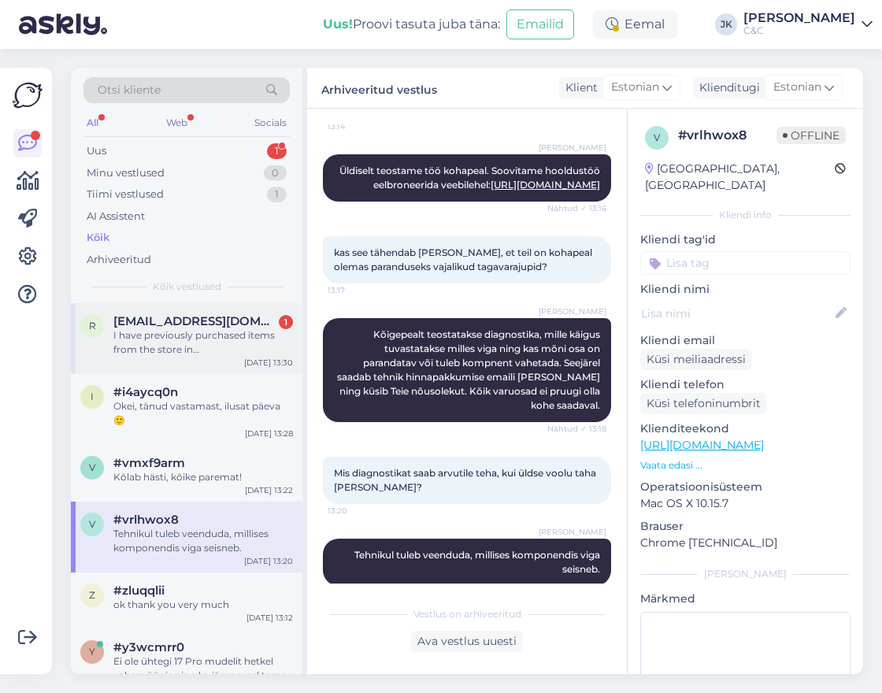
click at [240, 359] on div "r [EMAIL_ADDRESS][DOMAIN_NAME] 1 I have previously purchased items from the sto…" at bounding box center [187, 338] width 232 height 71
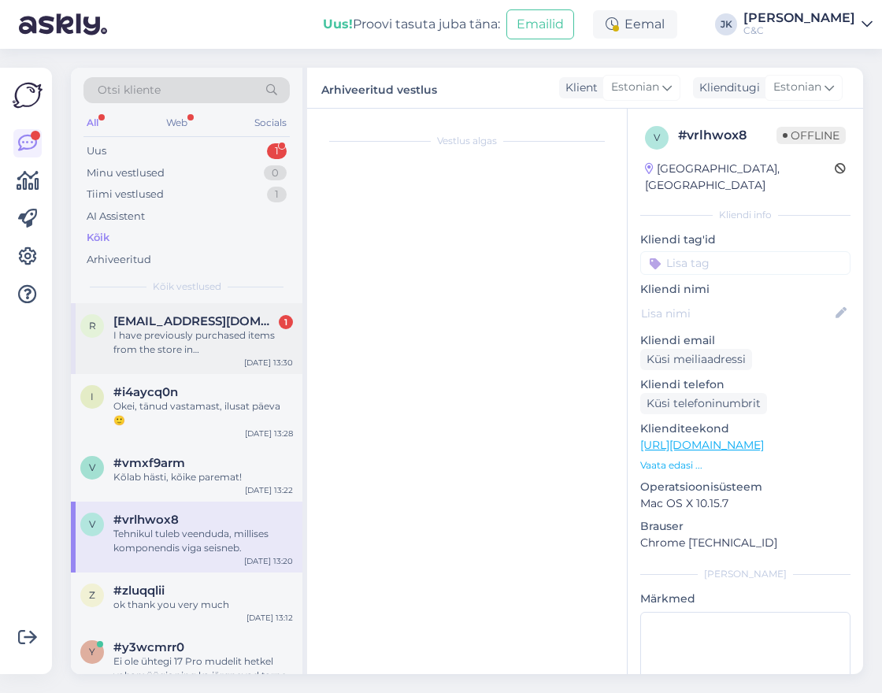
scroll to position [0, 0]
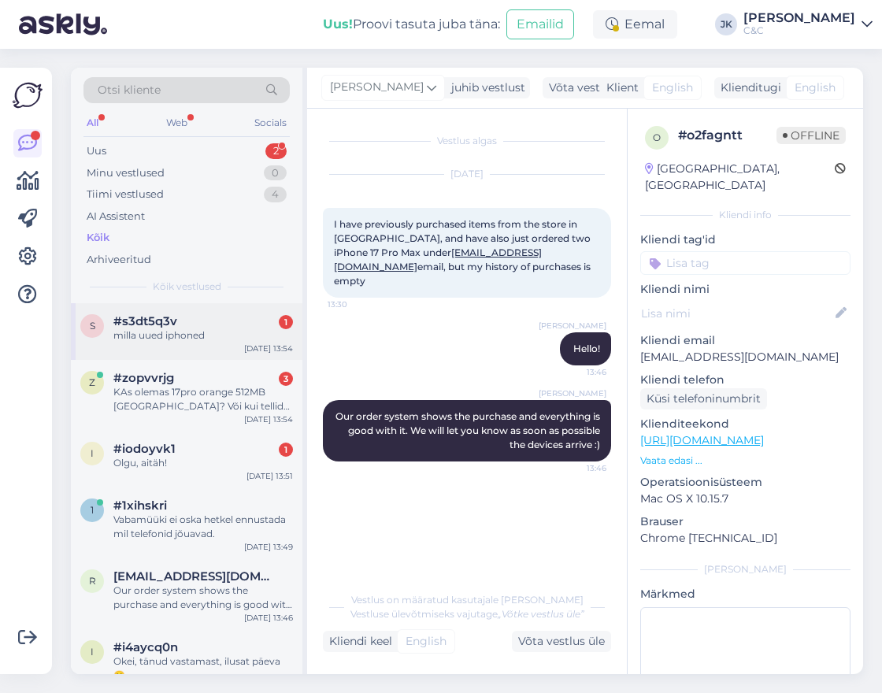
click at [213, 334] on div "milla uued iphoned" at bounding box center [203, 335] width 180 height 14
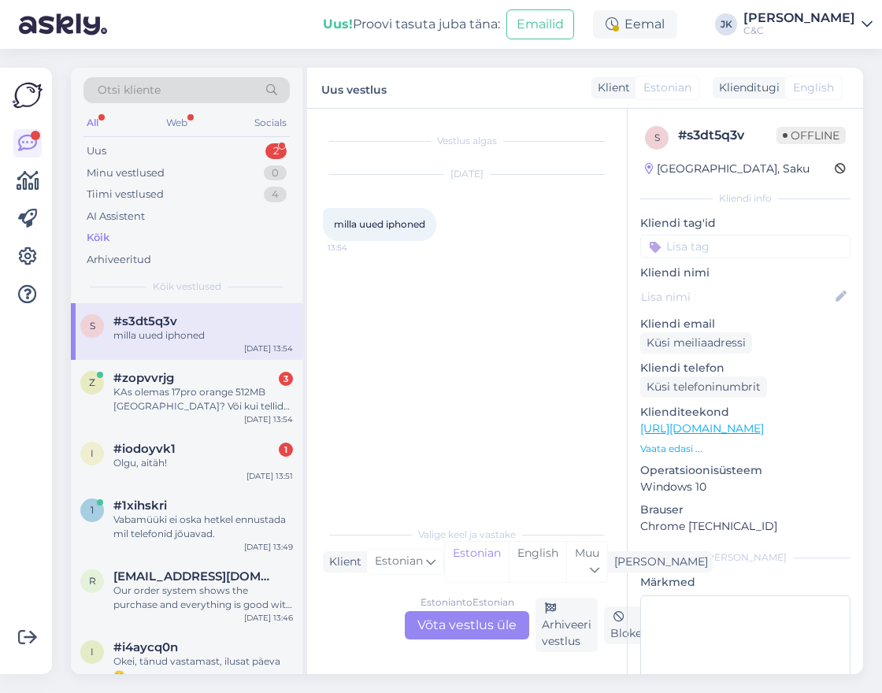
click at [447, 627] on div "Estonian to Estonian Võta vestlus üle" at bounding box center [467, 625] width 124 height 28
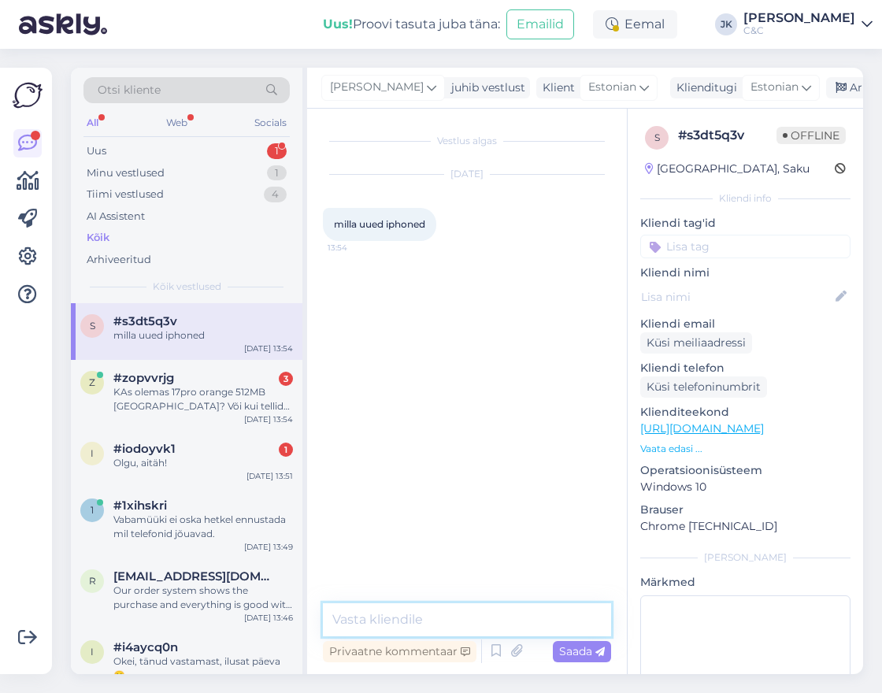
click at [439, 618] on textarea at bounding box center [467, 619] width 288 height 33
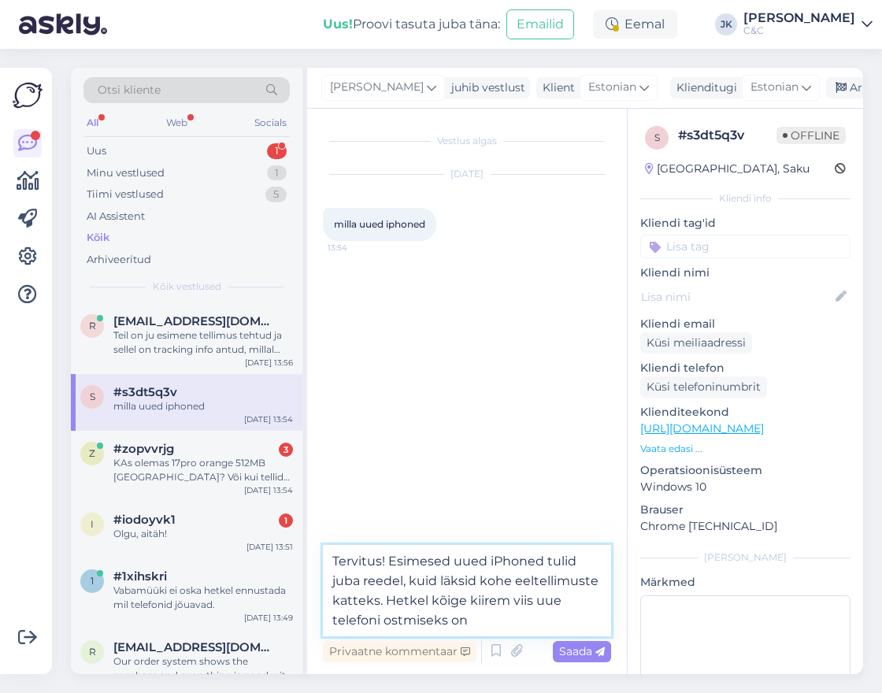
click at [362, 618] on textarea "Tervitus! Esimesed uued iPhoned tulid juba reedel, kuid läksid kohe eeltellimus…" at bounding box center [467, 590] width 288 height 91
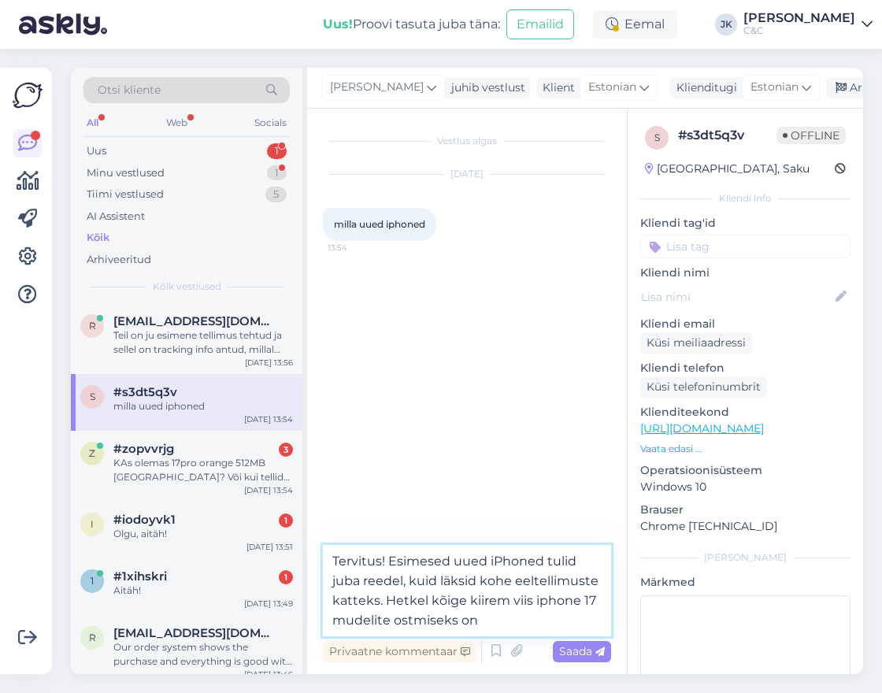
click at [500, 622] on textarea "Tervitus! Esimesed uued iPhoned tulid juba reedel, kuid läksid kohe eeltellimus…" at bounding box center [467, 590] width 288 height 91
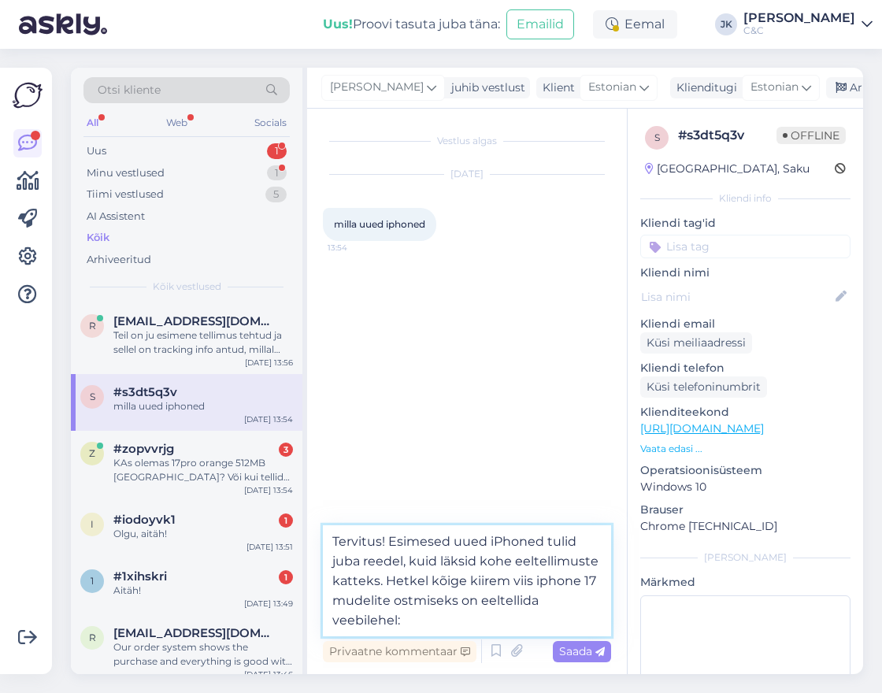
paste textarea "[URL][DOMAIN_NAME]"
type textarea "Tervitus! Esimesed uued iPhoned tulid juba reedel, kuid läksid kohe eeltellimus…"
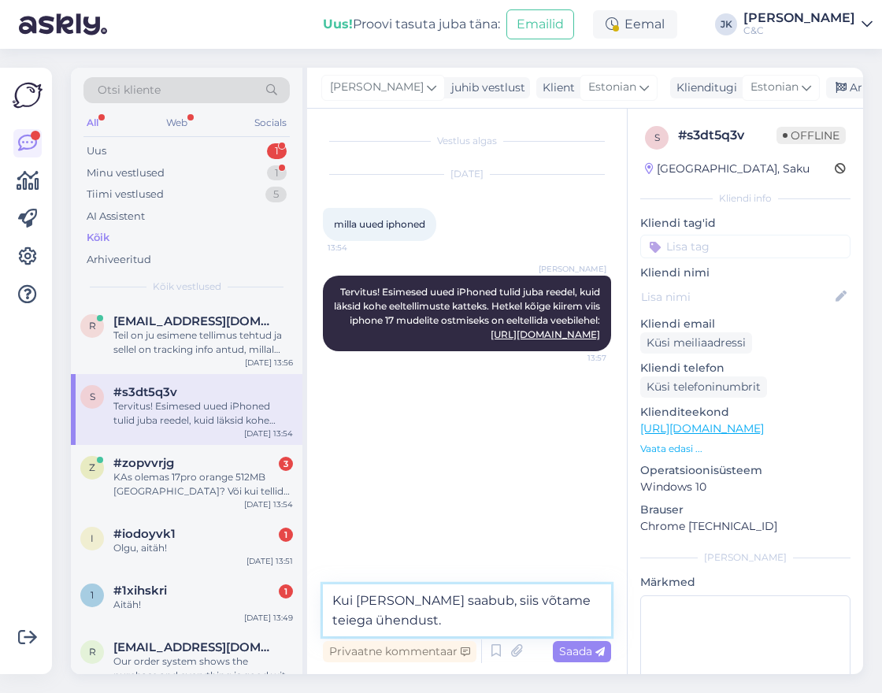
type textarea "Kui [PERSON_NAME] saabub, siis võtame teiega ühendust."
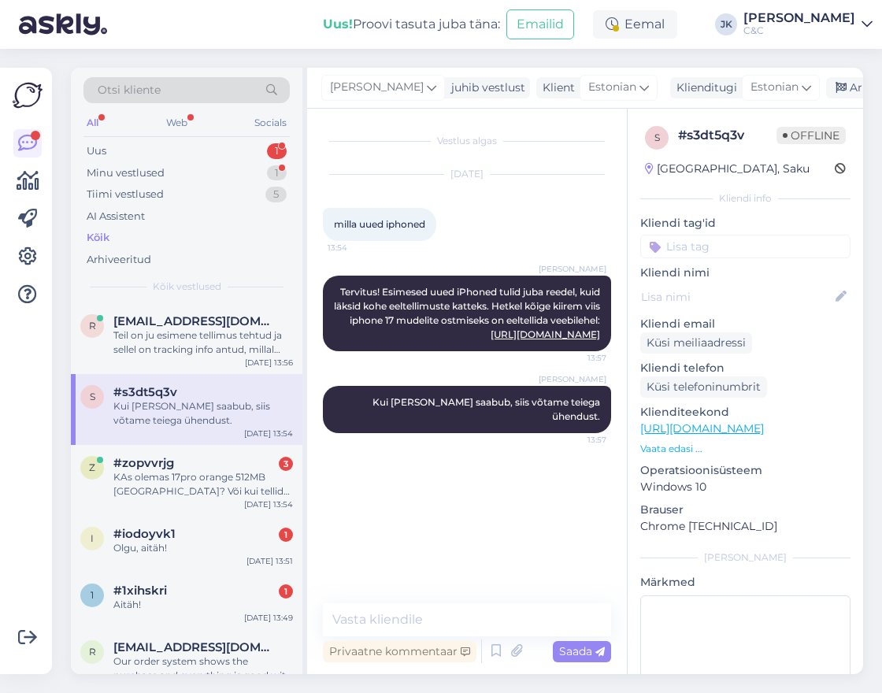
click at [458, 464] on div "Vestlus algas [DATE] milla uued iphoned 13:54 [PERSON_NAME] Tervitus! Esimesed …" at bounding box center [474, 356] width 302 height 465
click at [155, 491] on div "KAs olemas 17pro orange 512MB [GEOGRAPHIC_DATA]? Või kui tellida kui kiirelt sa…" at bounding box center [203, 484] width 180 height 28
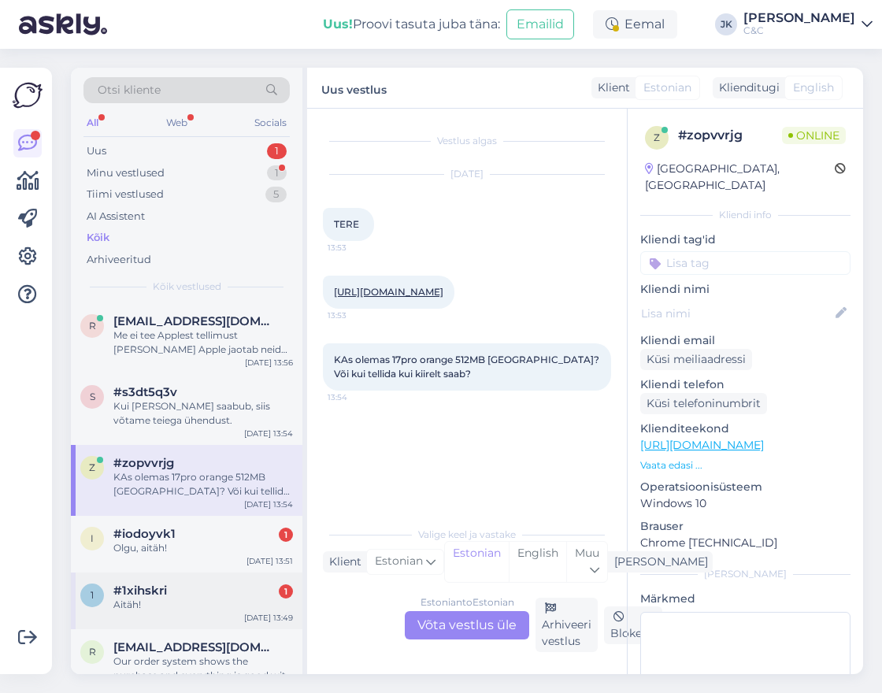
click at [175, 601] on div "Aitäh!" at bounding box center [203, 605] width 180 height 14
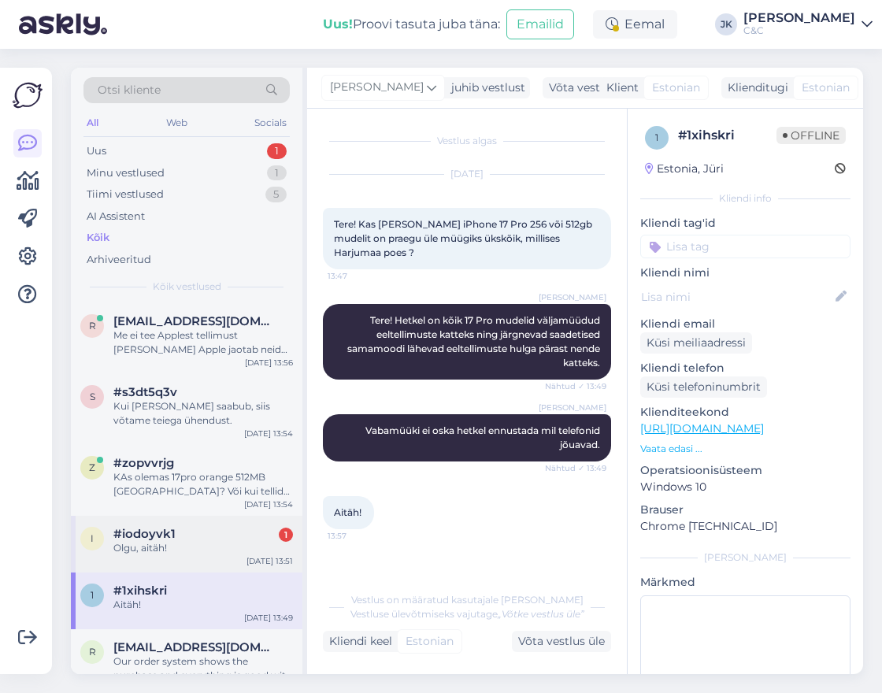
click at [196, 560] on div "i #iodoyvk1 1 Olgu, aitäh! [DATE] 13:51" at bounding box center [187, 544] width 232 height 57
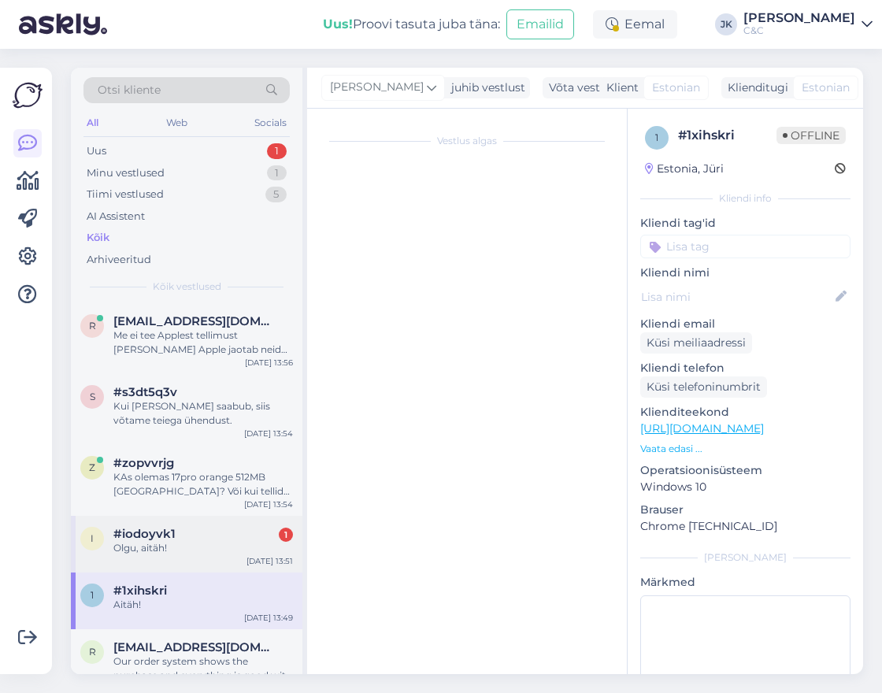
scroll to position [6, 0]
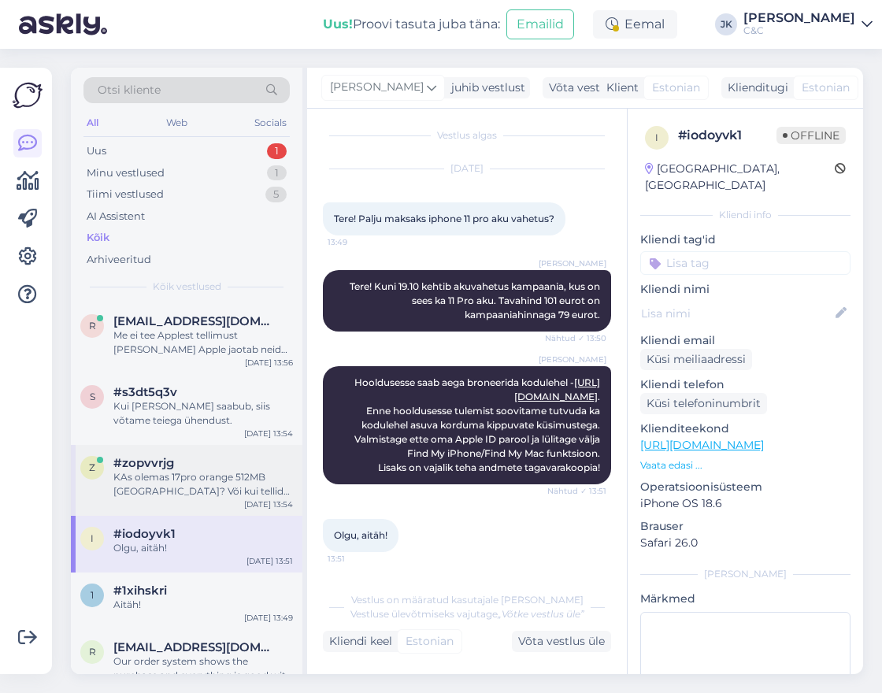
click at [226, 493] on div "KAs olemas 17pro orange 512MB [GEOGRAPHIC_DATA]? Või kui tellida kui kiirelt sa…" at bounding box center [203, 484] width 180 height 28
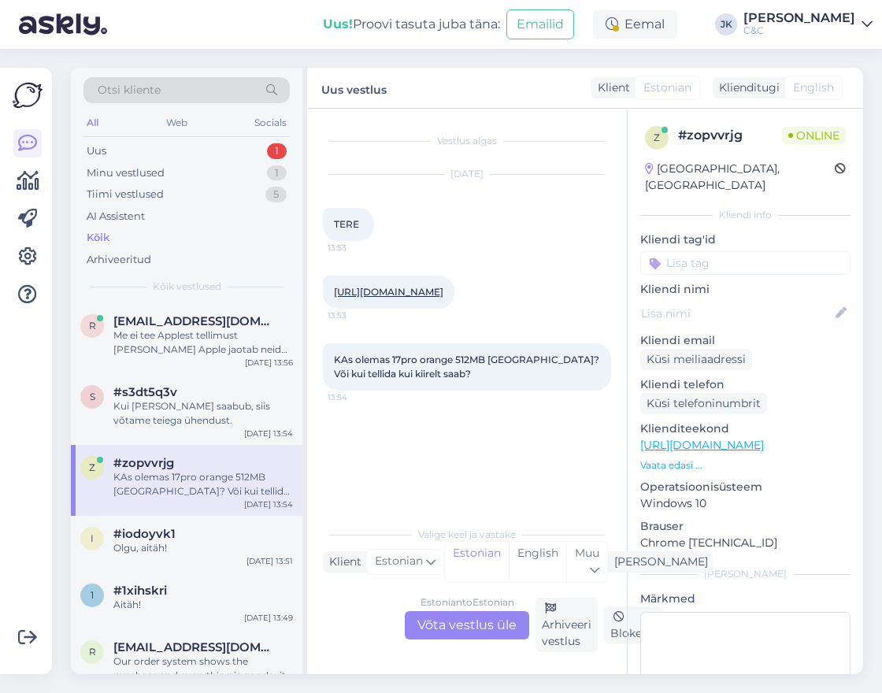
scroll to position [0, 0]
click at [441, 632] on div "Estonian to Estonian Võta vestlus üle" at bounding box center [467, 625] width 124 height 28
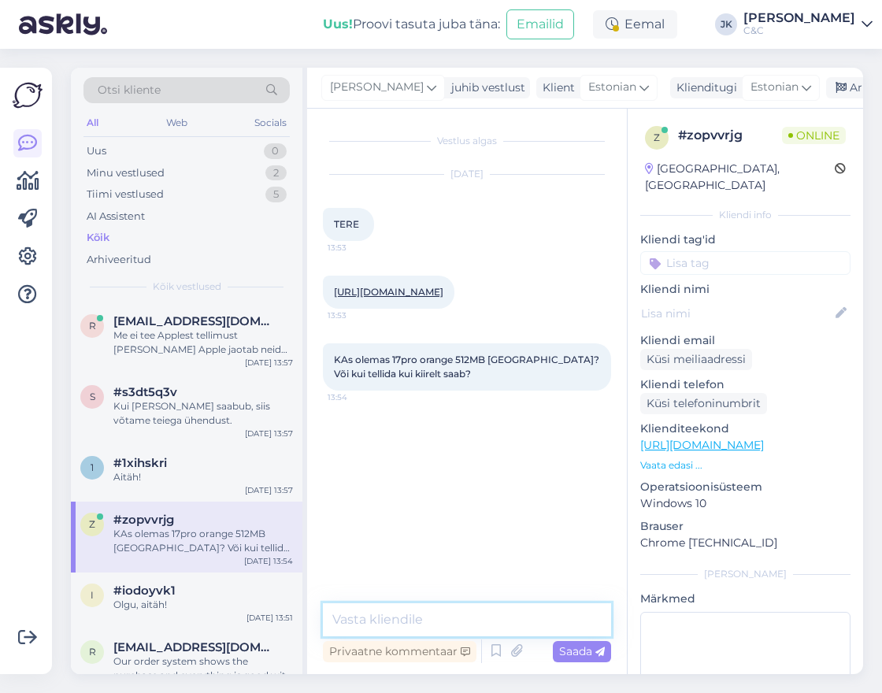
click at [466, 610] on textarea at bounding box center [467, 619] width 288 height 33
type textarea "Tervitus!"
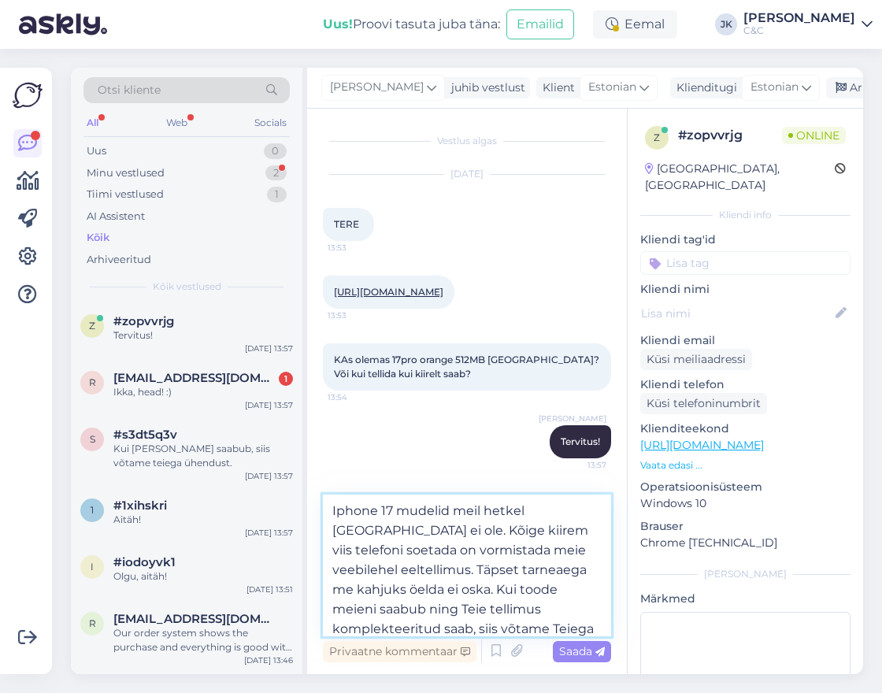
type textarea "Iphone 17 mudelid meil hetkel [GEOGRAPHIC_DATA] ei ole. Kõige kiirem viis telef…"
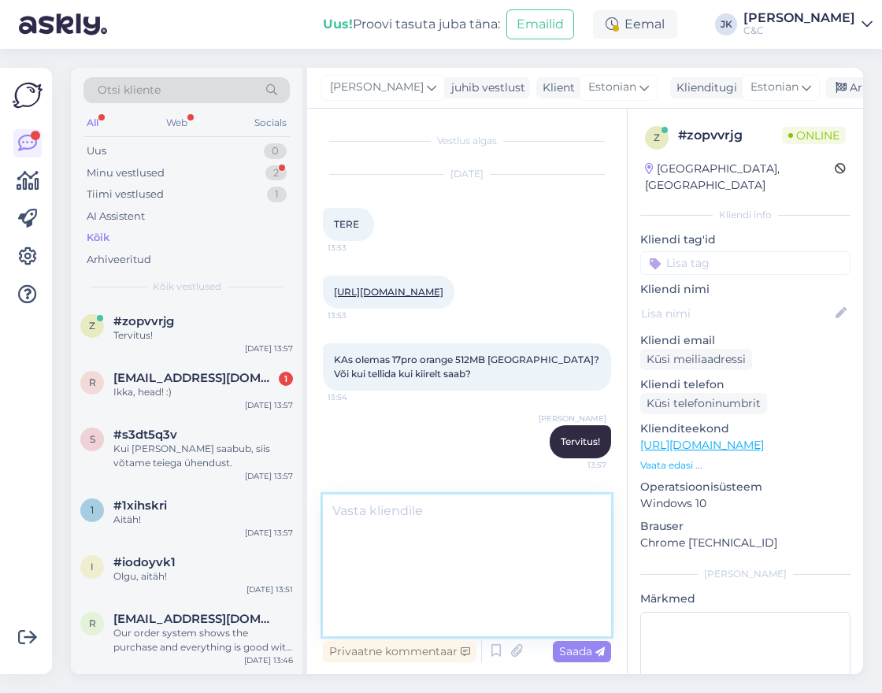
scroll to position [25, 0]
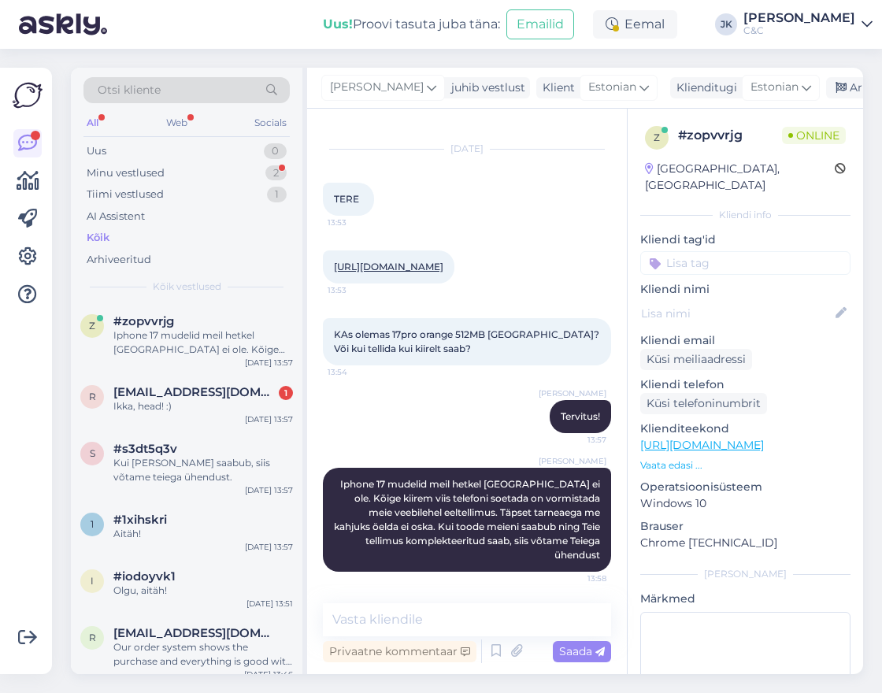
click at [462, 451] on div "[PERSON_NAME] Tervitus! 13:57" at bounding box center [467, 417] width 288 height 68
click at [184, 396] on span "[EMAIL_ADDRESS][DOMAIN_NAME]" at bounding box center [195, 392] width 164 height 14
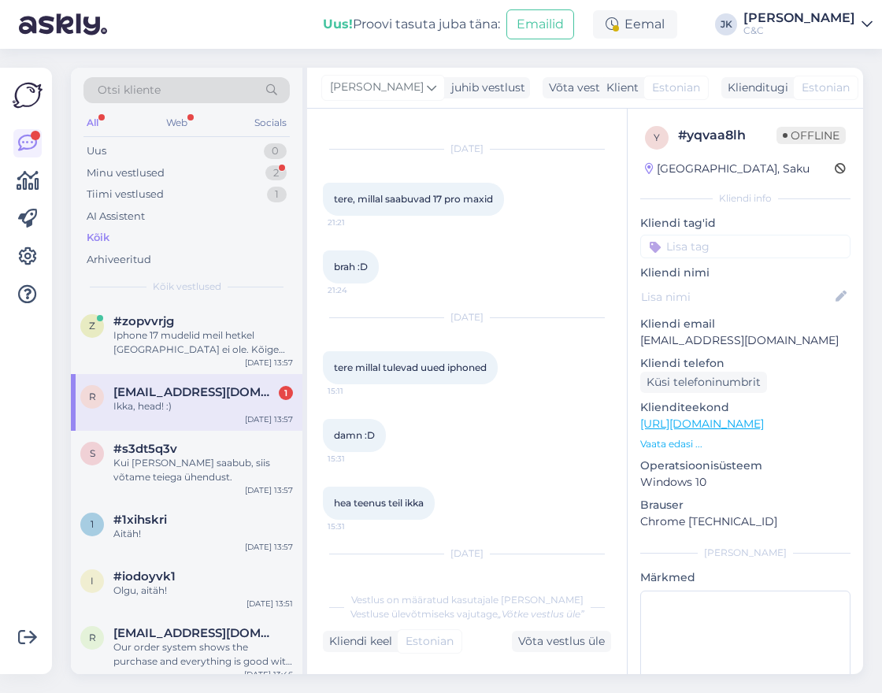
scroll to position [625, 0]
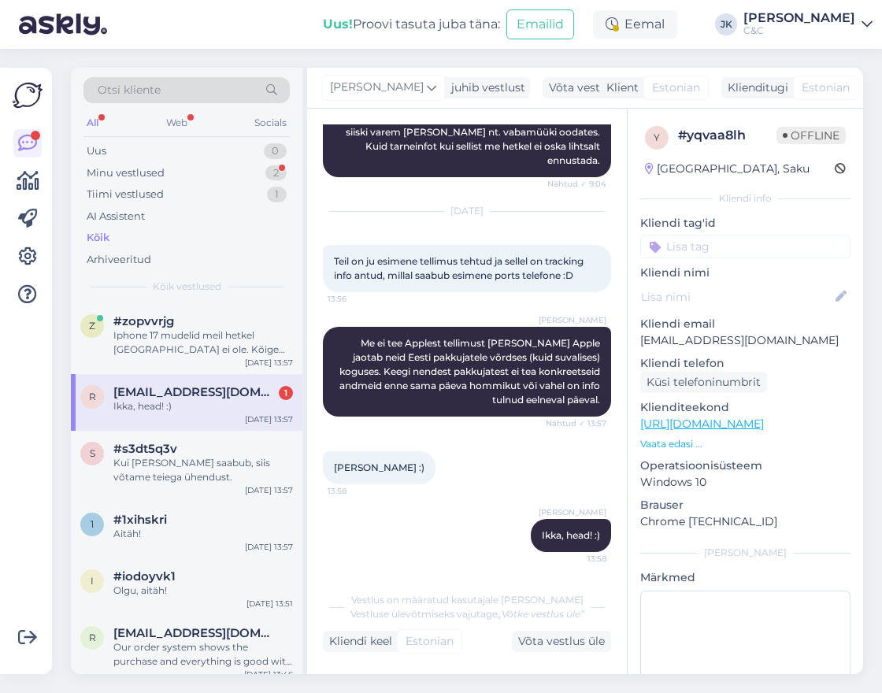
click at [358, 514] on div "[PERSON_NAME], head! :) 13:58" at bounding box center [467, 536] width 288 height 68
click at [217, 346] on div "Iphone 17 mudelid meil hetkel [GEOGRAPHIC_DATA] ei ole. Kõige kiirem viis telef…" at bounding box center [203, 342] width 180 height 28
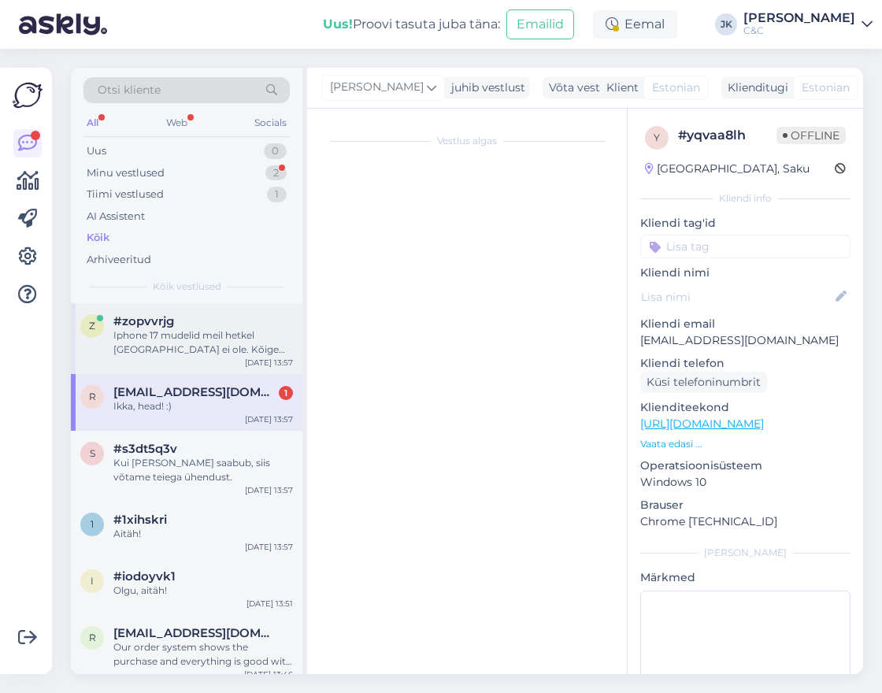
scroll to position [25, 0]
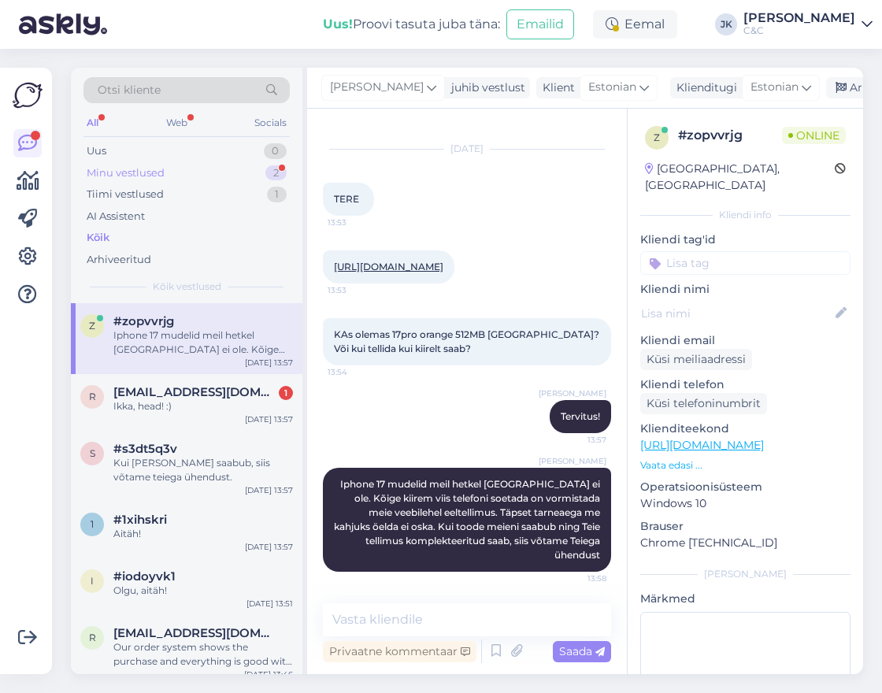
click at [211, 176] on div "Minu vestlused 2" at bounding box center [186, 173] width 206 height 22
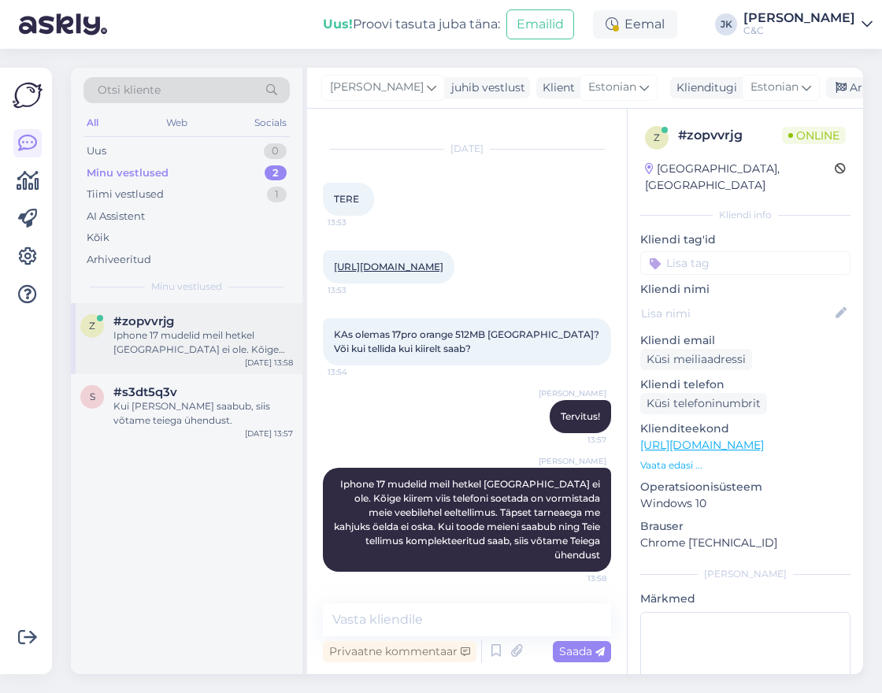
click at [170, 363] on div "z #zopvvrjg Iphone 17 mudelid meil hetkel laos ei ole. Kõige kiirem viis telefo…" at bounding box center [187, 338] width 232 height 71
click at [170, 402] on div "Kui [PERSON_NAME] saabub, siis võtame teiega ühendust." at bounding box center [203, 413] width 180 height 28
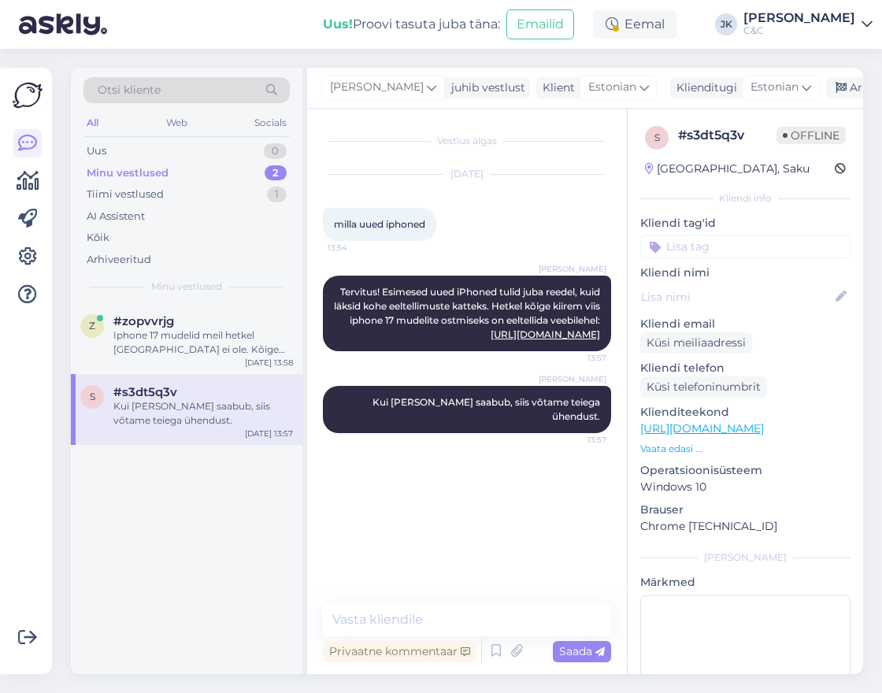
scroll to position [0, 0]
click at [191, 342] on div "Iphone 17 mudelid meil hetkel [GEOGRAPHIC_DATA] ei ole. Kõige kiirem viis telef…" at bounding box center [203, 342] width 180 height 28
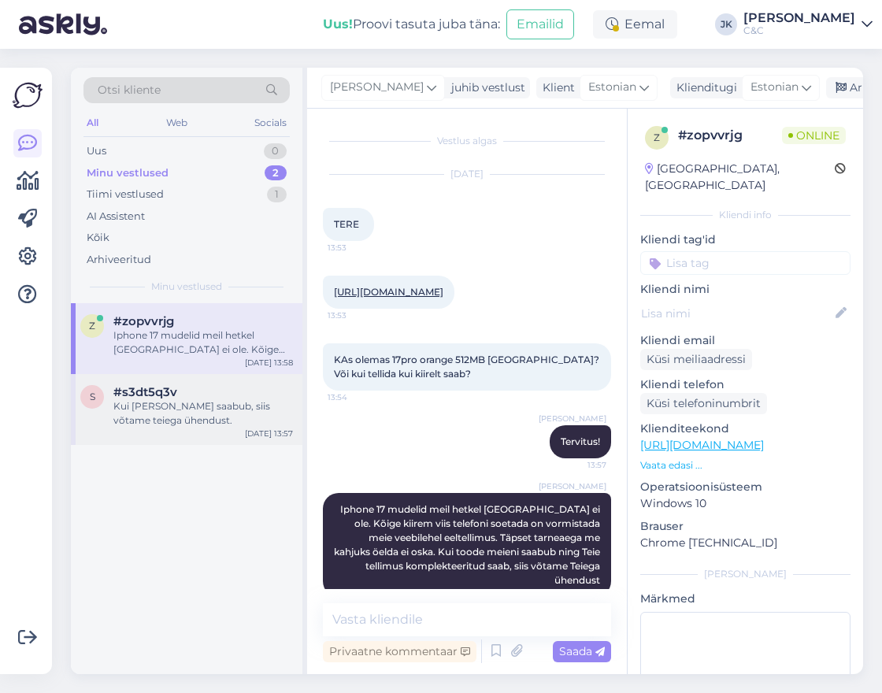
scroll to position [25, 0]
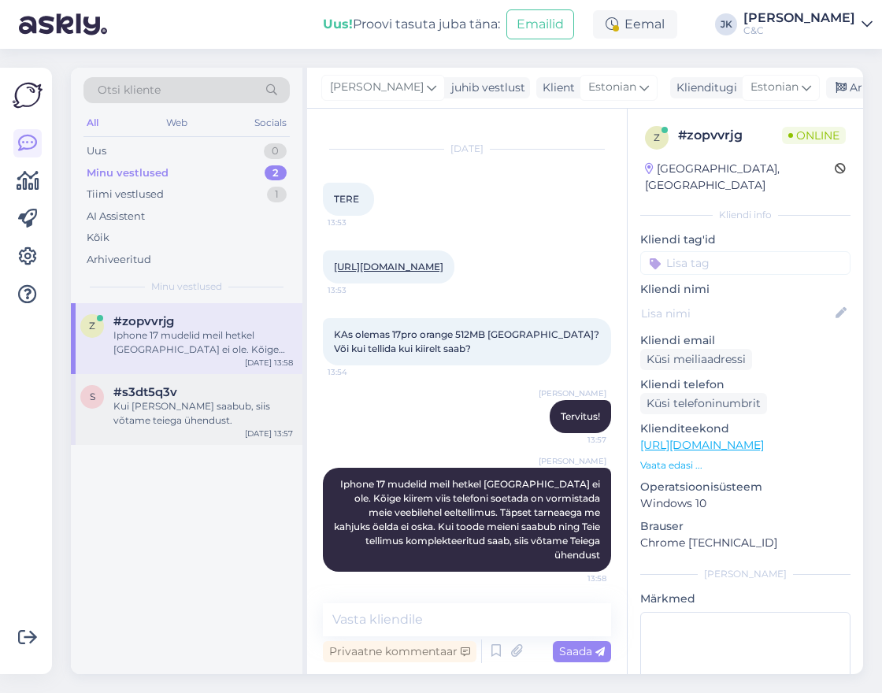
click at [197, 426] on div "s #s3dt5q3v Kui [PERSON_NAME] saabub, siis võtame teiega ühendust. [DATE] 13:57" at bounding box center [187, 409] width 232 height 71
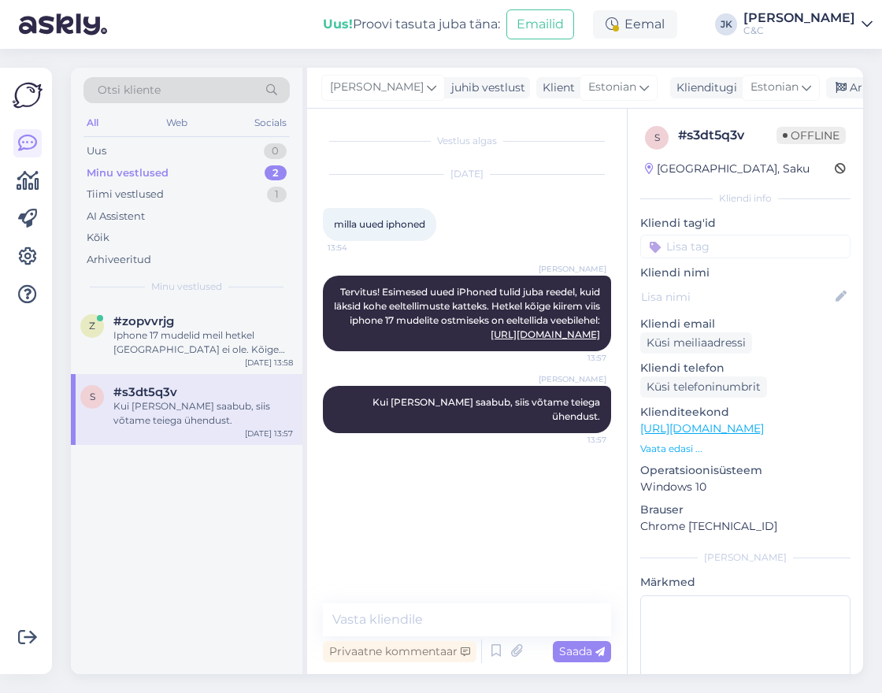
click at [175, 502] on div "z #zopvvrjg Iphone 17 mudelid meil hetkel laos ei ole. Kõige kiirem viis telefo…" at bounding box center [187, 488] width 232 height 371
click at [163, 231] on div "Kõik" at bounding box center [186, 238] width 206 height 22
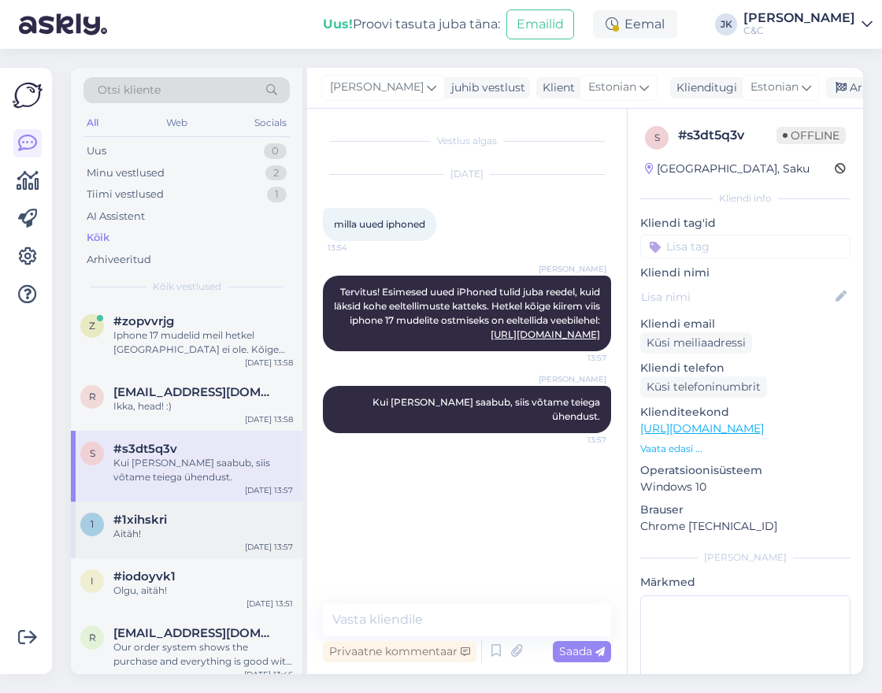
click at [210, 536] on div "Aitäh!" at bounding box center [203, 534] width 180 height 14
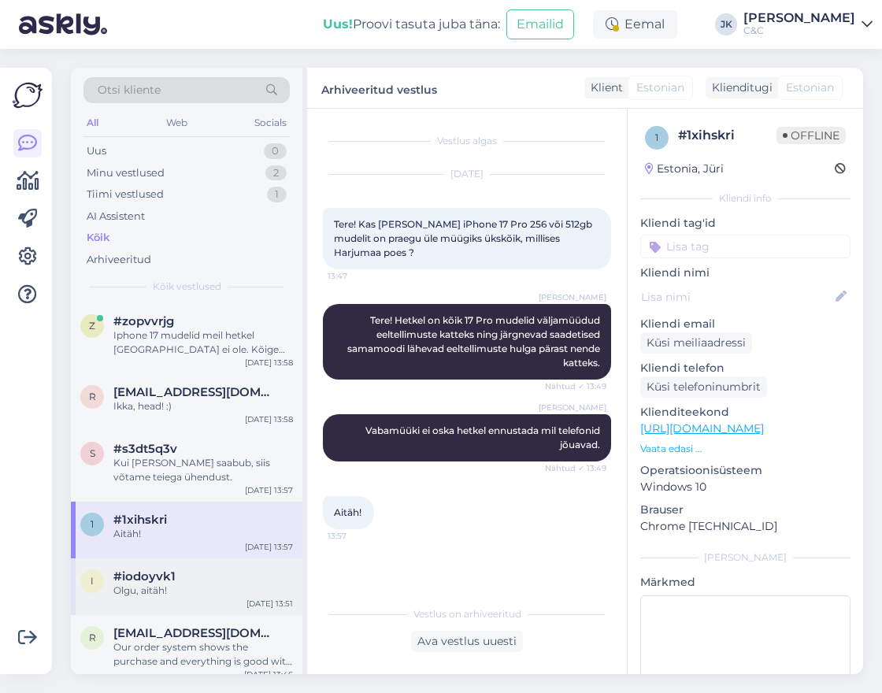
click at [209, 579] on div "#iodoyvk1" at bounding box center [203, 576] width 180 height 14
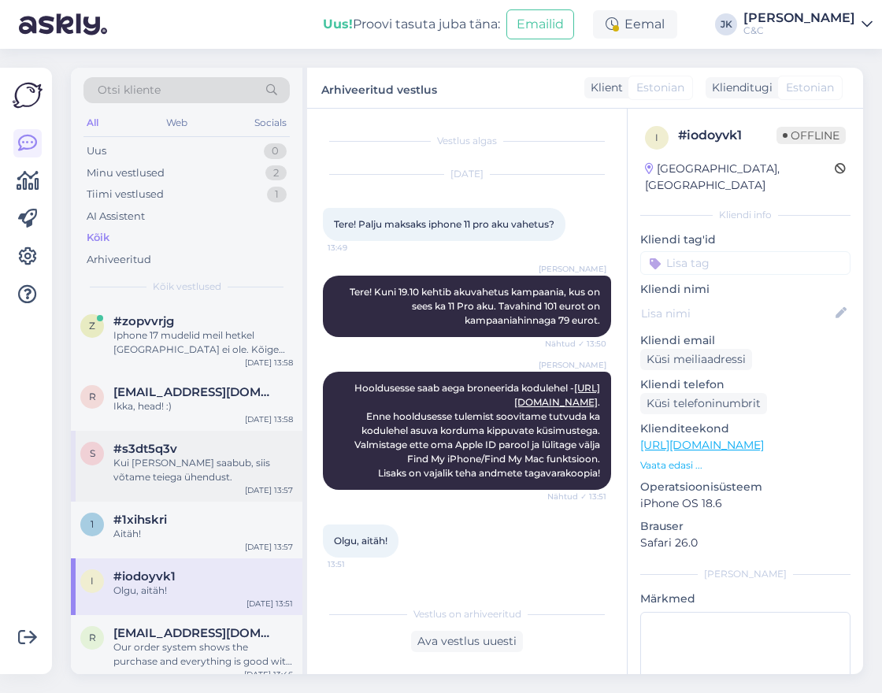
click at [221, 453] on div "#s3dt5q3v" at bounding box center [203, 449] width 180 height 14
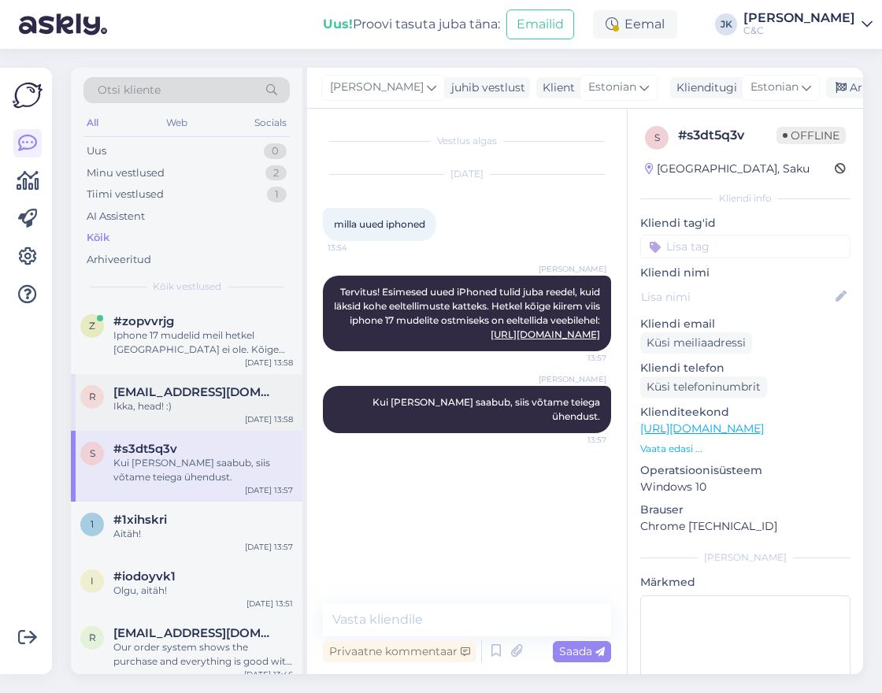
click at [230, 391] on span "[EMAIL_ADDRESS][DOMAIN_NAME]" at bounding box center [195, 392] width 164 height 14
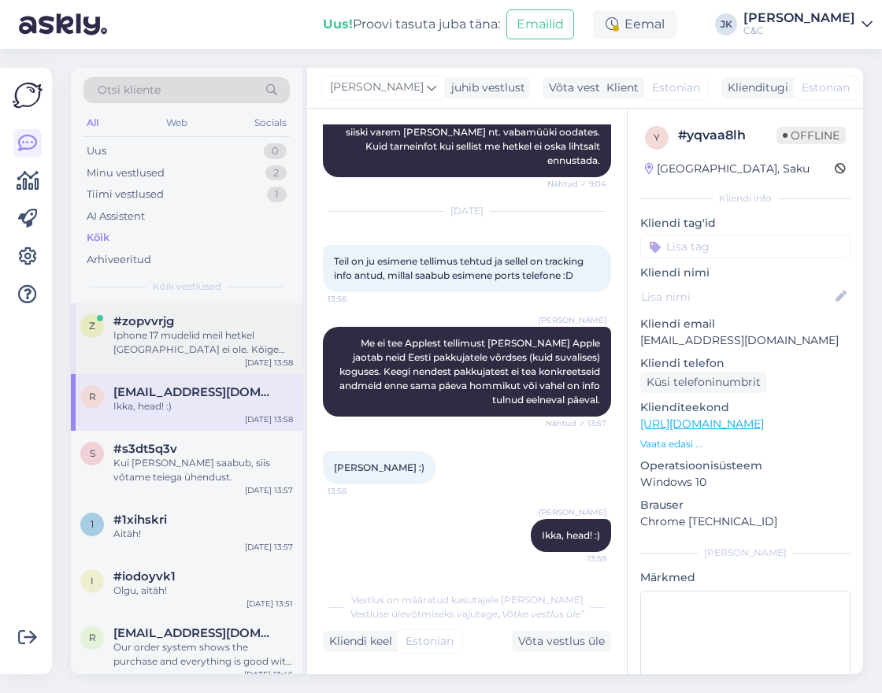
click at [250, 339] on div "Iphone 17 mudelid meil hetkel [GEOGRAPHIC_DATA] ei ole. Kõige kiirem viis telef…" at bounding box center [203, 342] width 180 height 28
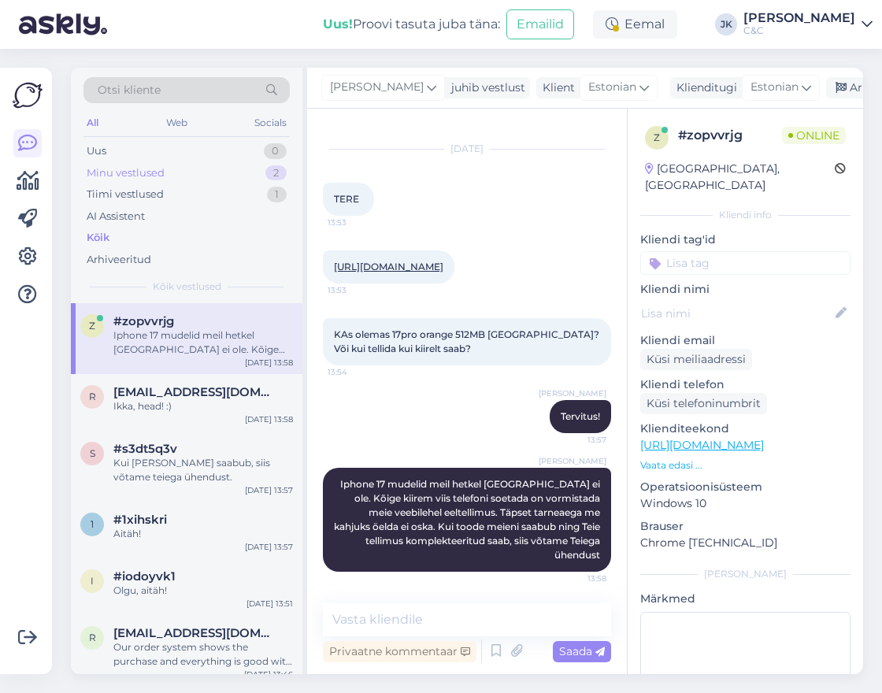
click at [184, 171] on div "Minu vestlused 2" at bounding box center [186, 173] width 206 height 22
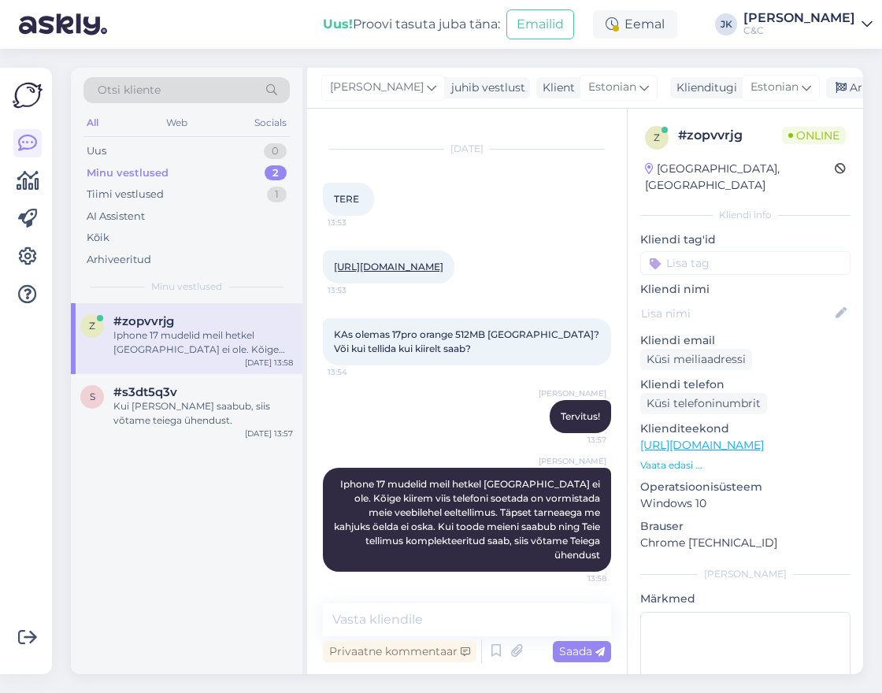
click at [409, 444] on div "[PERSON_NAME] Tervitus! 13:57" at bounding box center [467, 417] width 288 height 68
click at [204, 158] on div "Uus 1" at bounding box center [186, 151] width 206 height 22
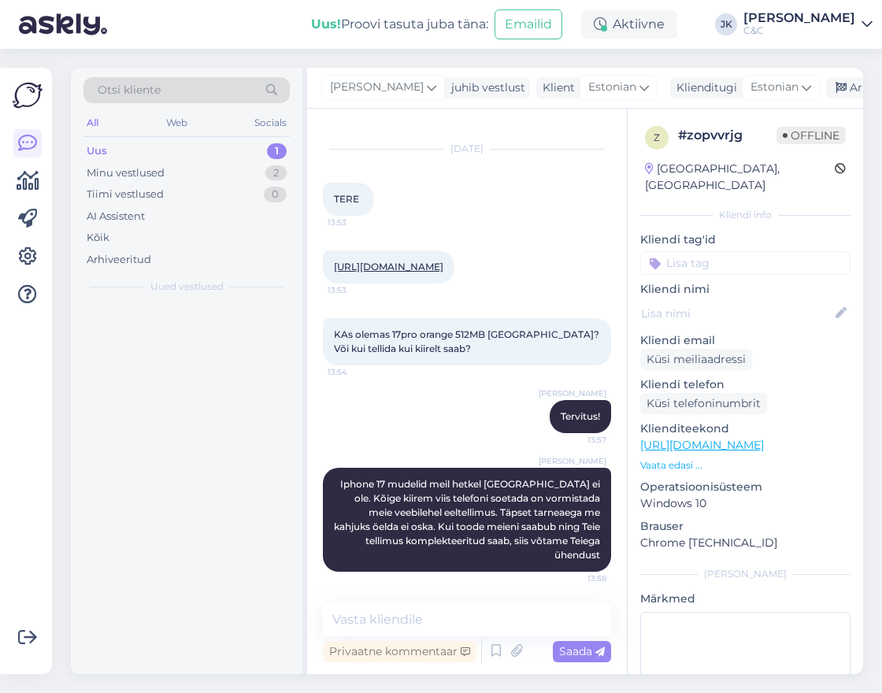
click at [121, 300] on div "Otsi kliente All Web Socials Uus 1 Minu vestlused 2 Tiimi vestlused 0 AI Assist…" at bounding box center [187, 186] width 232 height 236
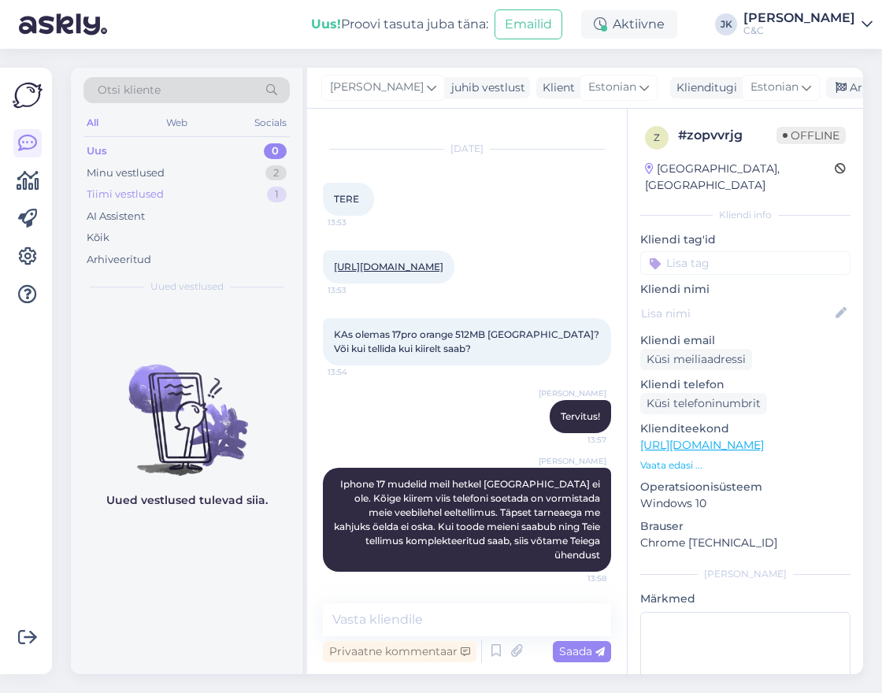
click at [158, 202] on div "Tiimi vestlused 1" at bounding box center [186, 195] width 206 height 22
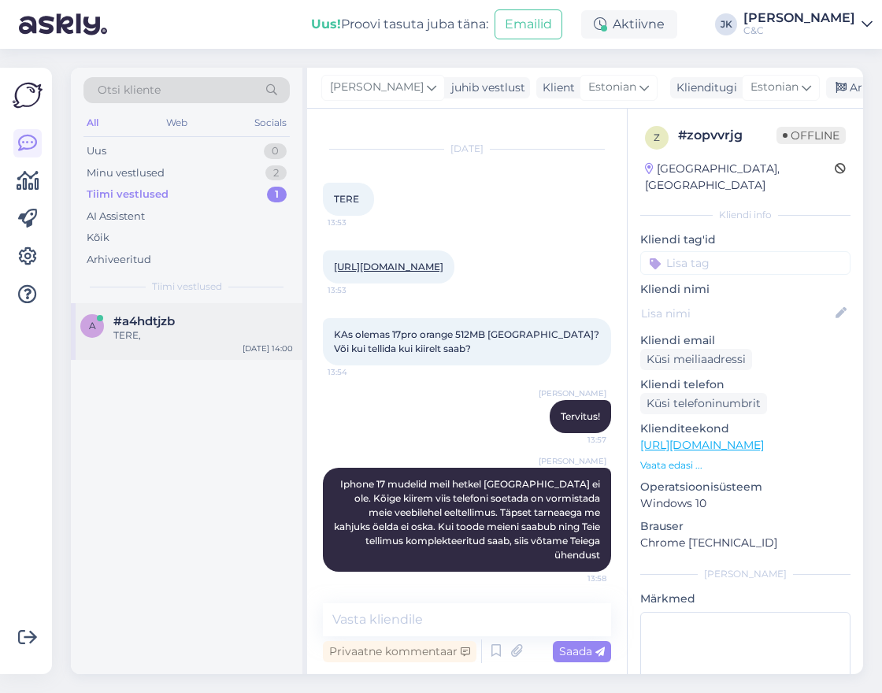
click at [135, 309] on div "a #a4hdtjzb TERE, [DATE] 14:00" at bounding box center [187, 331] width 232 height 57
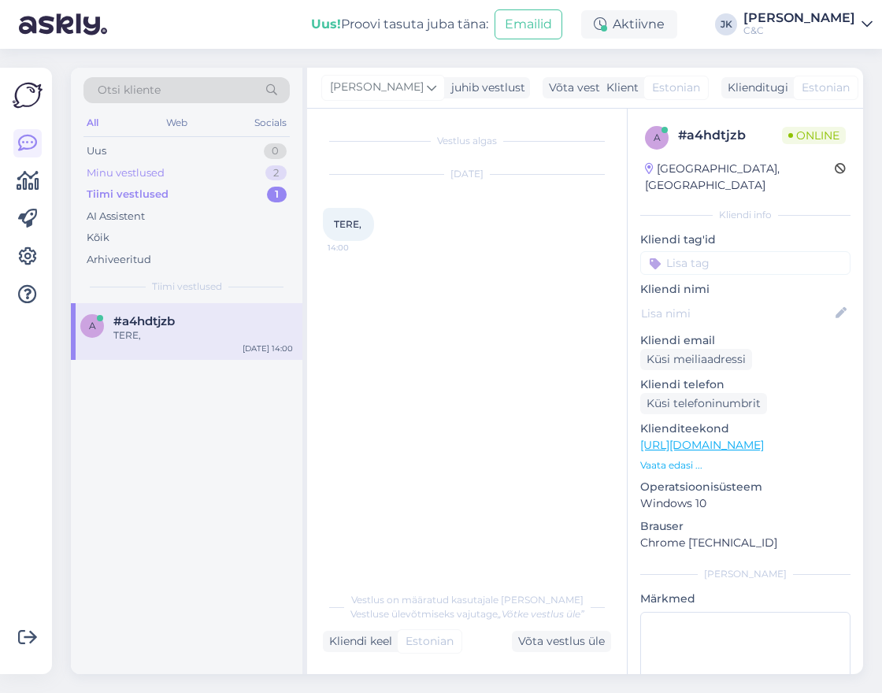
click at [189, 178] on div "Minu vestlused 2" at bounding box center [186, 173] width 206 height 22
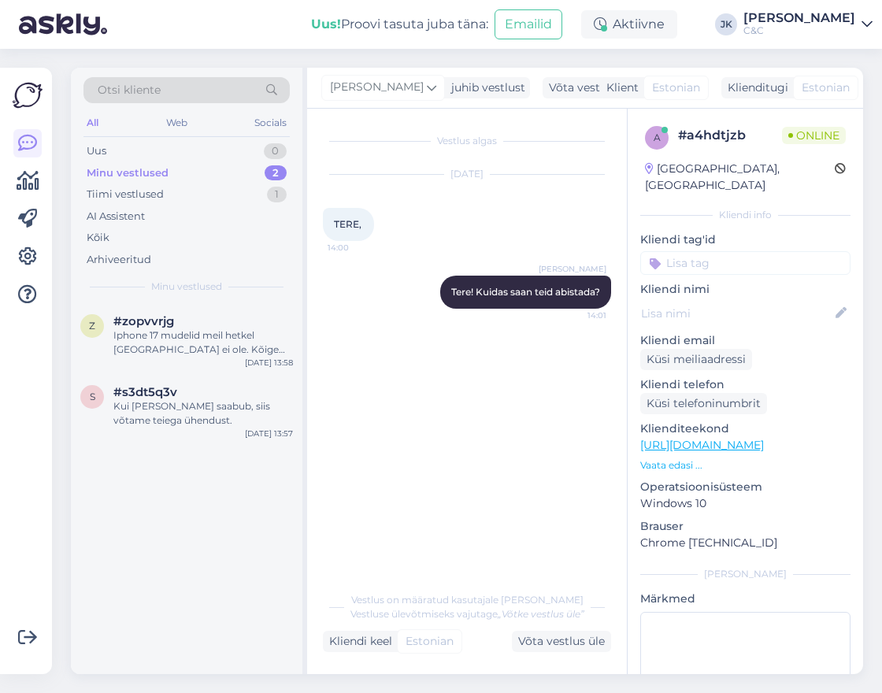
click at [181, 518] on div "z #zopvvrjg Iphone 17 mudelid meil hetkel laos ei ole. Kõige kiirem viis telefo…" at bounding box center [187, 488] width 232 height 371
click at [266, 241] on div "Kõik" at bounding box center [186, 238] width 206 height 22
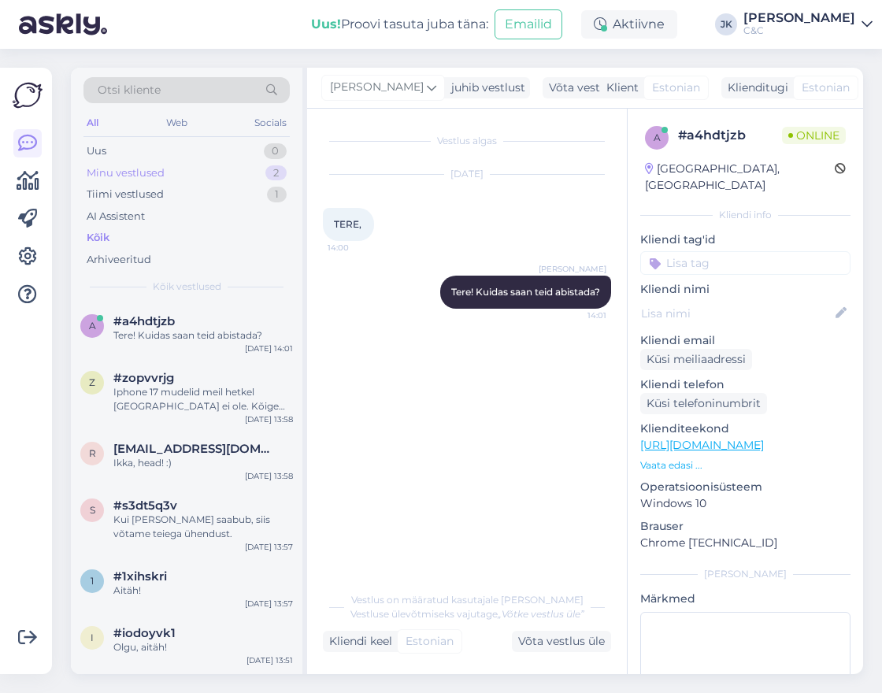
click at [234, 173] on div "Minu vestlused 2" at bounding box center [186, 173] width 206 height 22
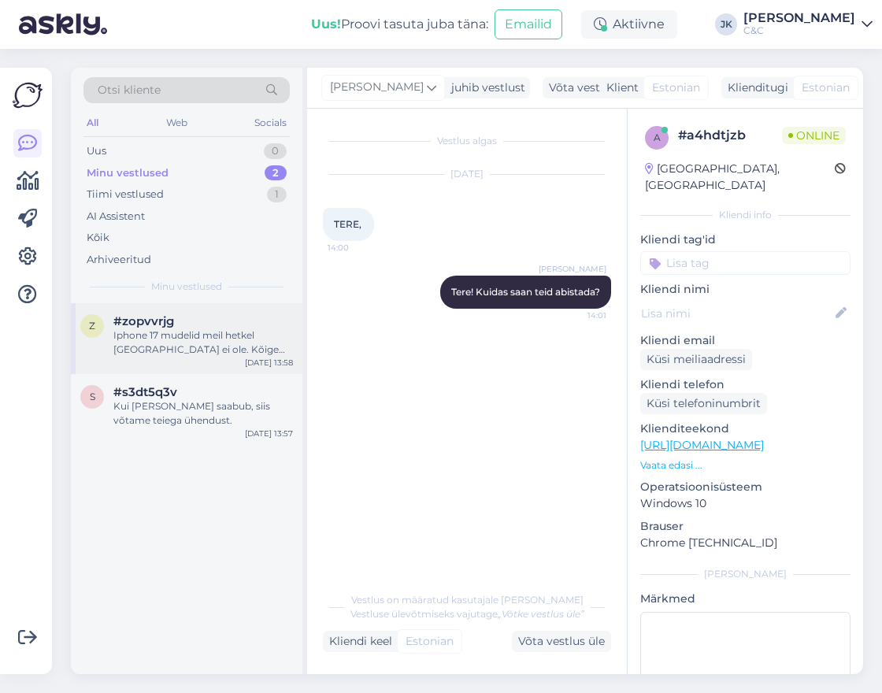
click at [210, 339] on div "Iphone 17 mudelid meil hetkel [GEOGRAPHIC_DATA] ei ole. Kõige kiirem viis telef…" at bounding box center [203, 342] width 180 height 28
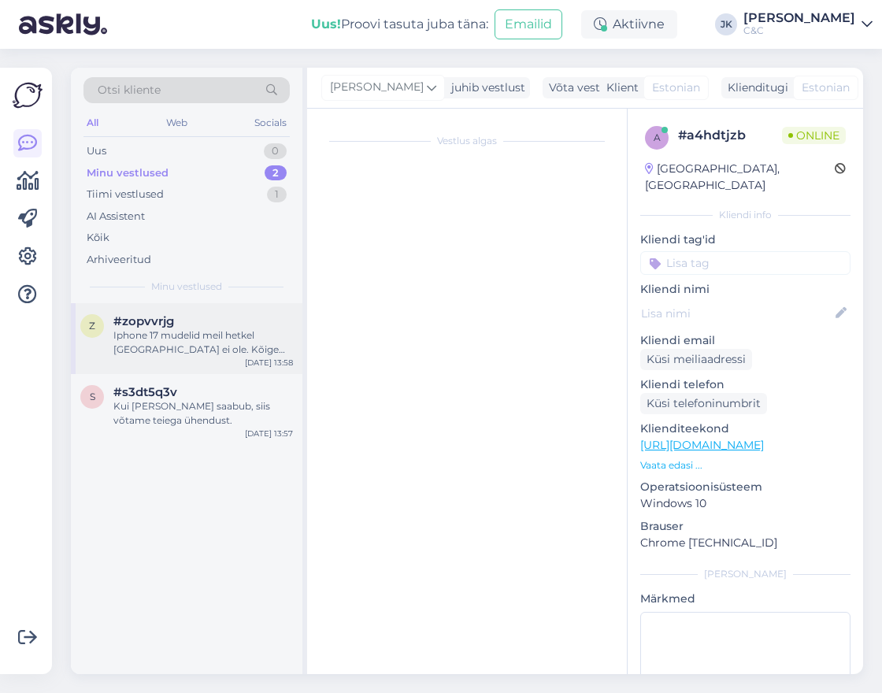
scroll to position [25, 0]
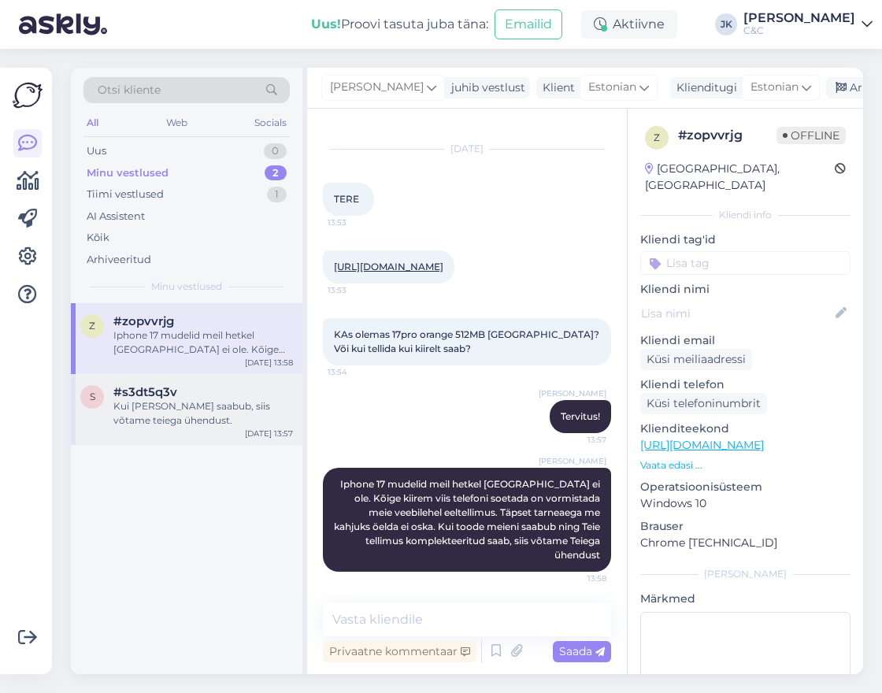
click at [210, 425] on div "Kui [PERSON_NAME] saabub, siis võtame teiega ühendust." at bounding box center [203, 413] width 180 height 28
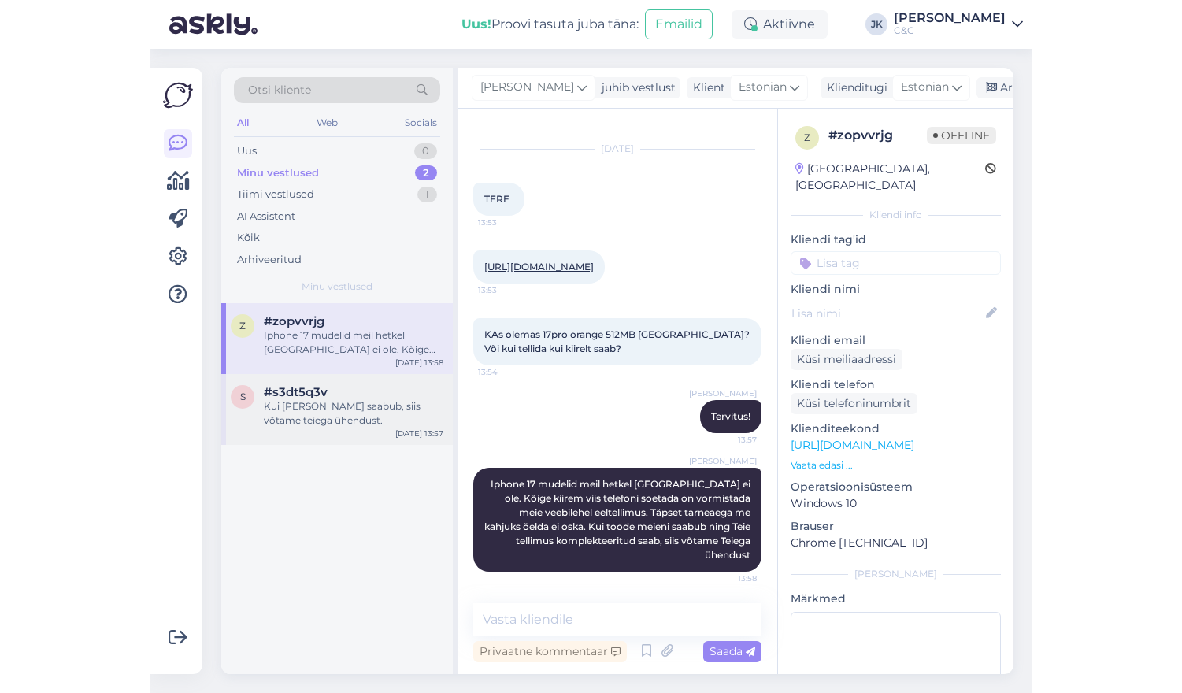
scroll to position [0, 0]
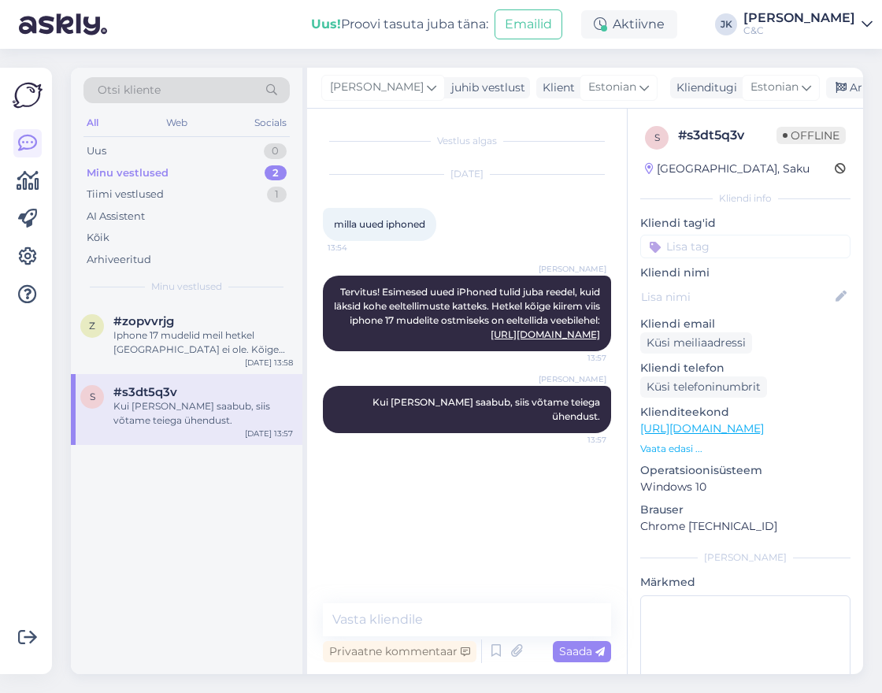
click at [230, 525] on div "z #zopvvrjg Iphone 17 mudelid meil hetkel laos ei ole. Kõige kiirem viis telefo…" at bounding box center [187, 488] width 232 height 371
